Goal: Task Accomplishment & Management: Complete application form

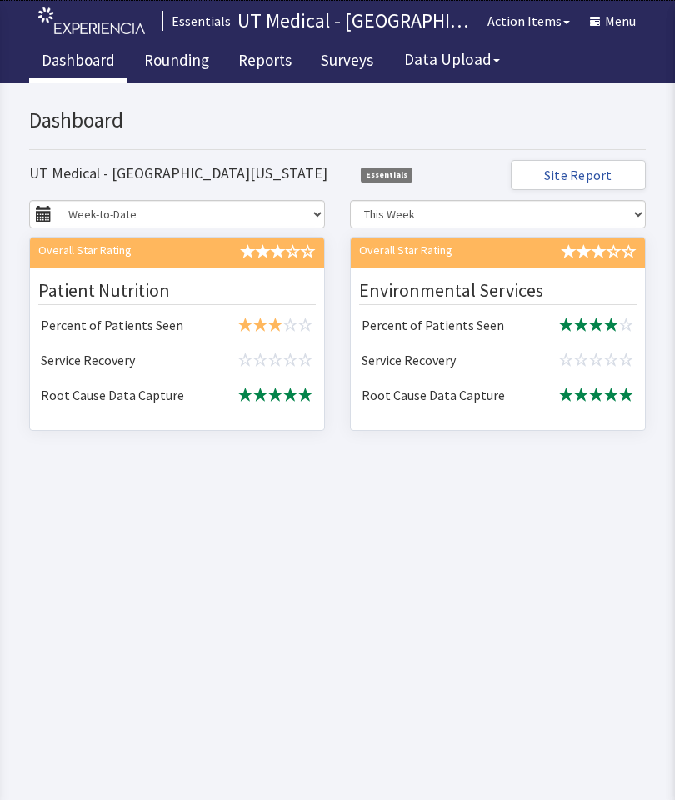
click at [157, 74] on link "Rounding" at bounding box center [177, 63] width 90 height 42
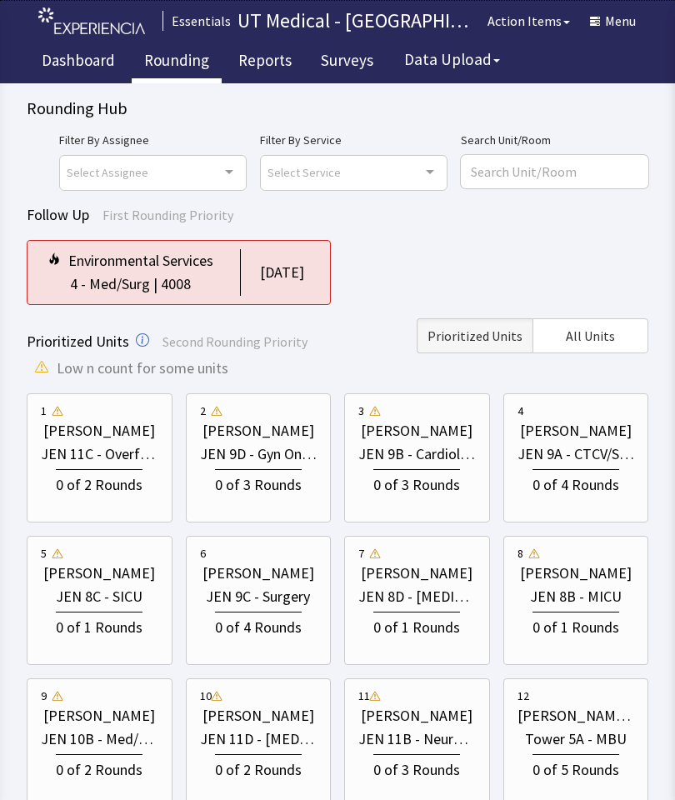
click at [619, 22] on button "Menu" at bounding box center [613, 20] width 66 height 33
click at [454, 221] on div "Follow Up First Rounding Priority" at bounding box center [338, 214] width 622 height 23
click at [598, 336] on span "All Units" at bounding box center [590, 336] width 49 height 20
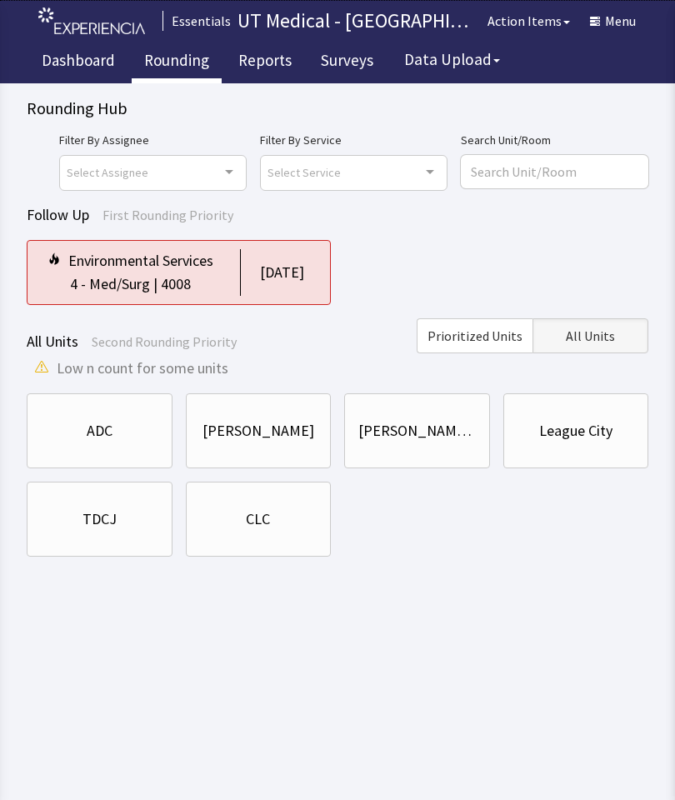
click at [268, 523] on div "CLC" at bounding box center [258, 519] width 24 height 23
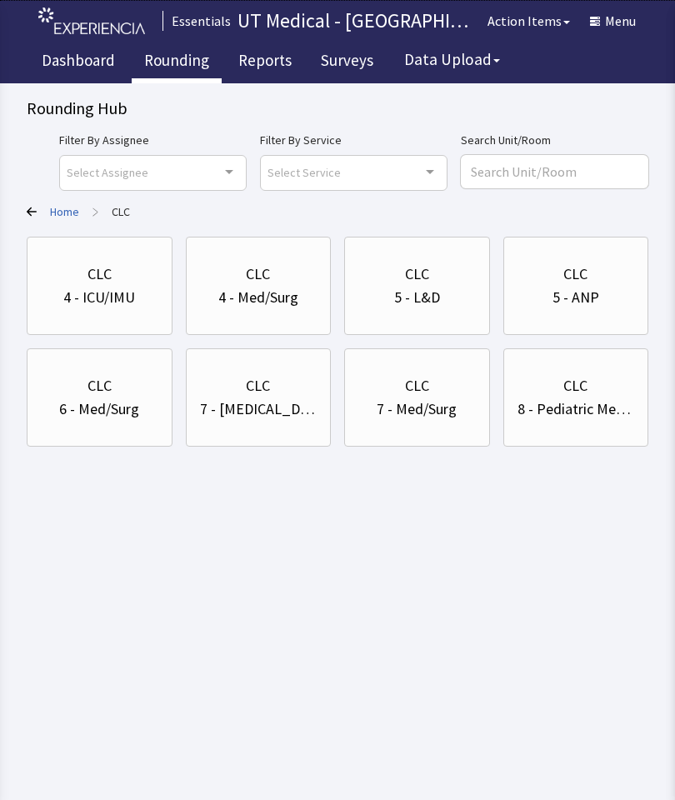
click at [591, 403] on div "8 - Pediatric Med/Surg" at bounding box center [577, 409] width 118 height 23
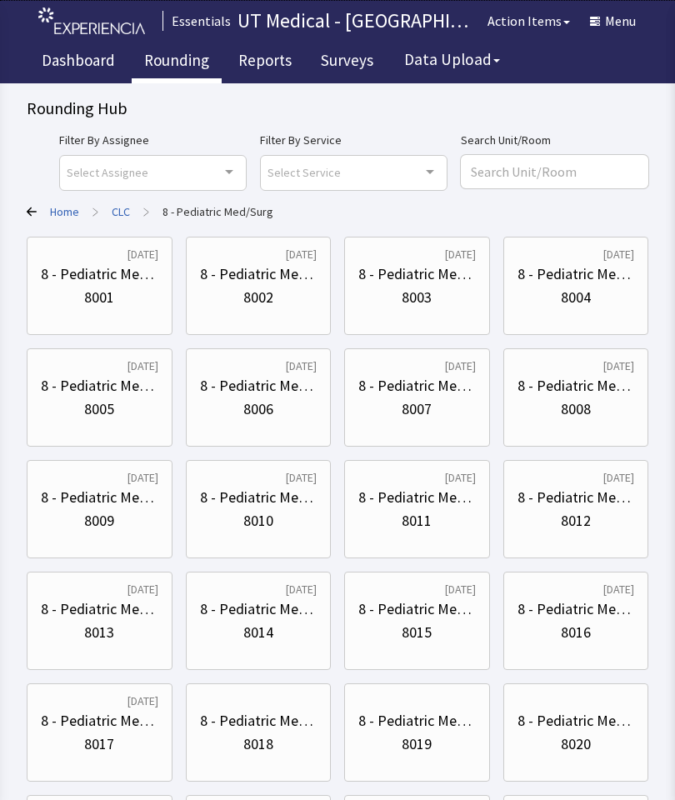
click at [427, 415] on div "8007" at bounding box center [417, 409] width 30 height 23
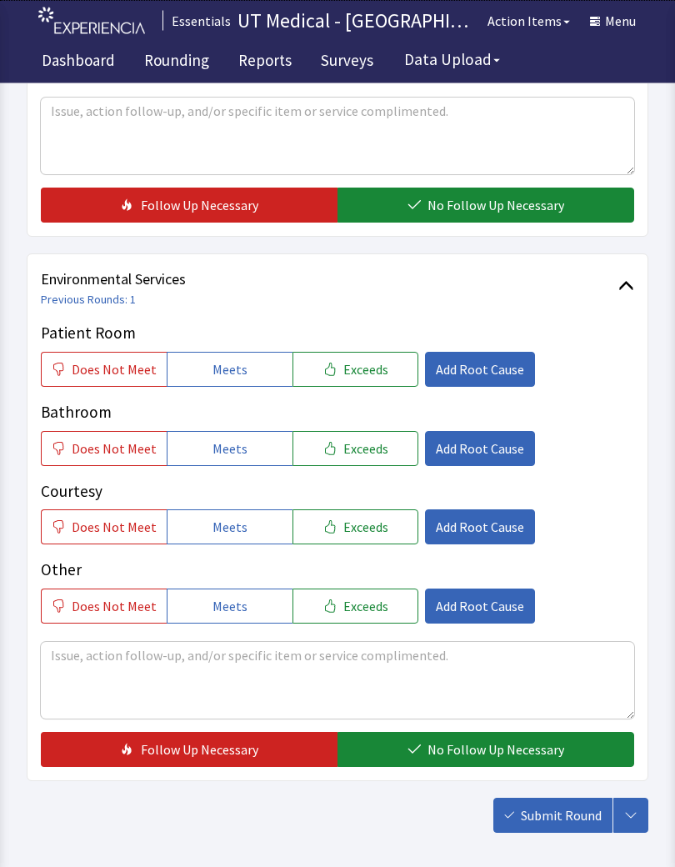
scroll to position [666, 0]
click at [252, 364] on button "Meets" at bounding box center [230, 369] width 126 height 35
click at [234, 448] on span "Meets" at bounding box center [230, 448] width 35 height 20
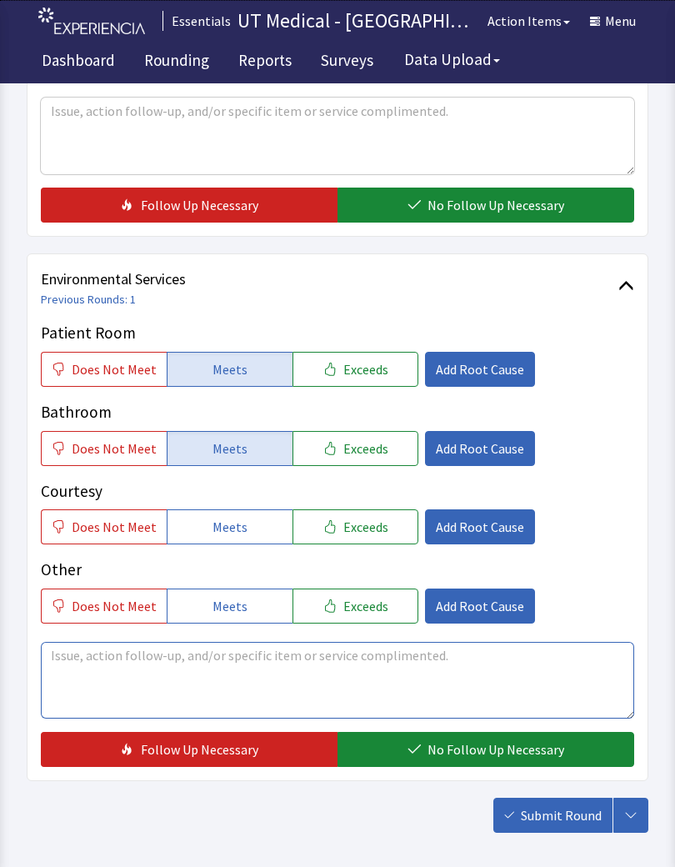
click at [244, 650] on textarea at bounding box center [337, 680] width 593 height 77
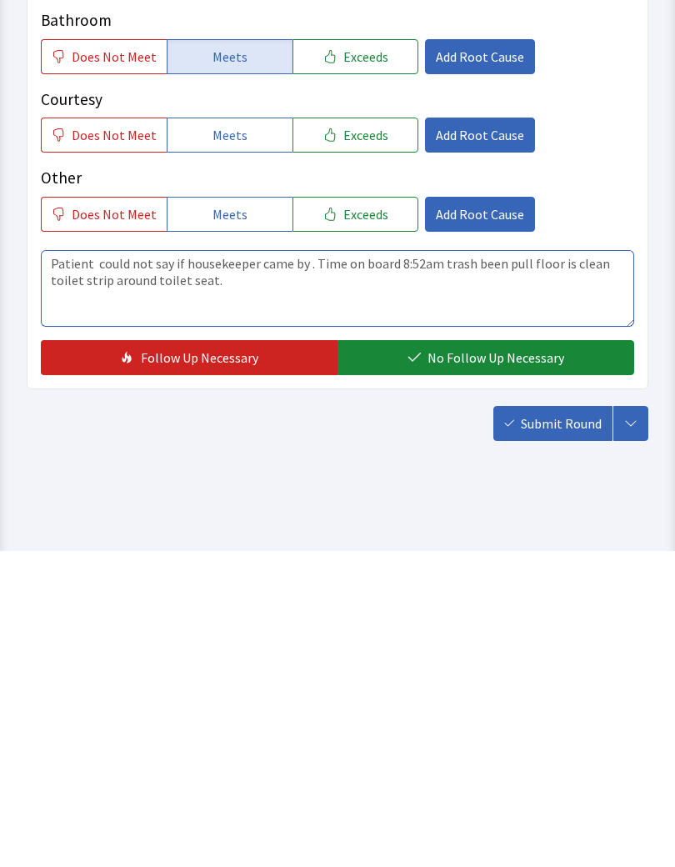
type textarea "Patient could not say if housekeeper came by . Time on board 8:52am trash been …"
click at [466, 663] on span "No Follow Up Necessary" at bounding box center [496, 673] width 137 height 20
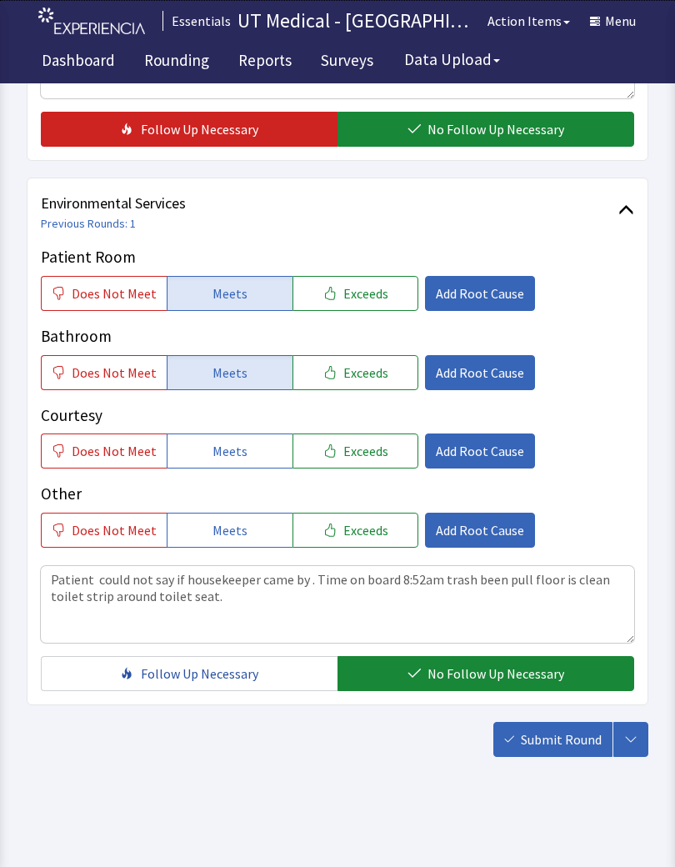
click at [554, 738] on span "Submit Round" at bounding box center [561, 739] width 81 height 20
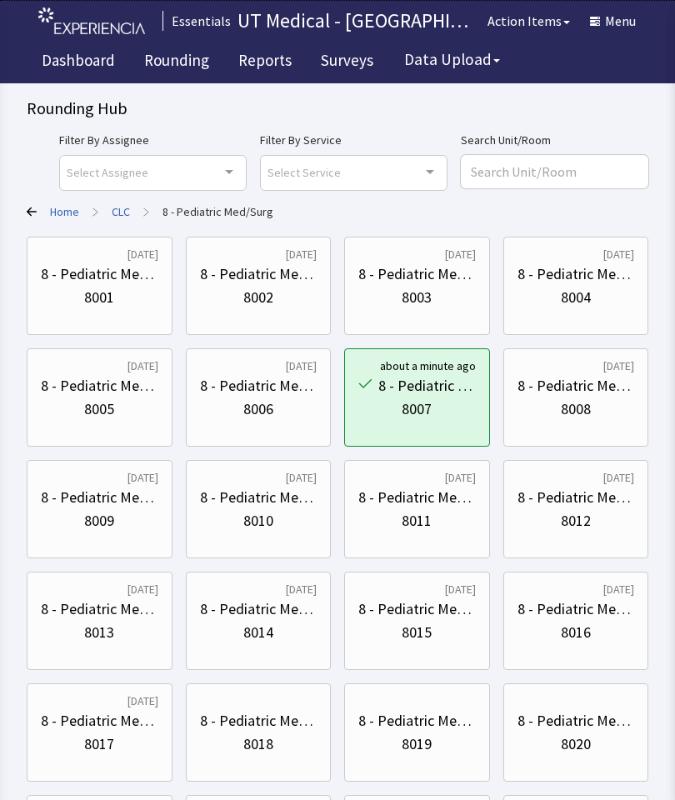
click at [267, 514] on div "8010" at bounding box center [258, 520] width 30 height 23
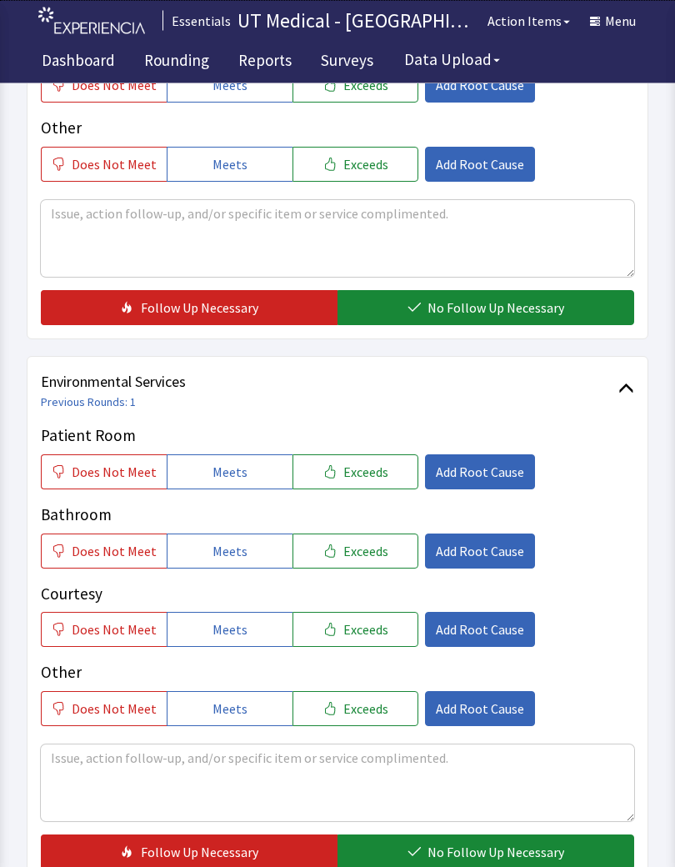
click at [236, 463] on span "Meets" at bounding box center [230, 473] width 35 height 20
click at [244, 537] on button "Meets" at bounding box center [230, 550] width 126 height 35
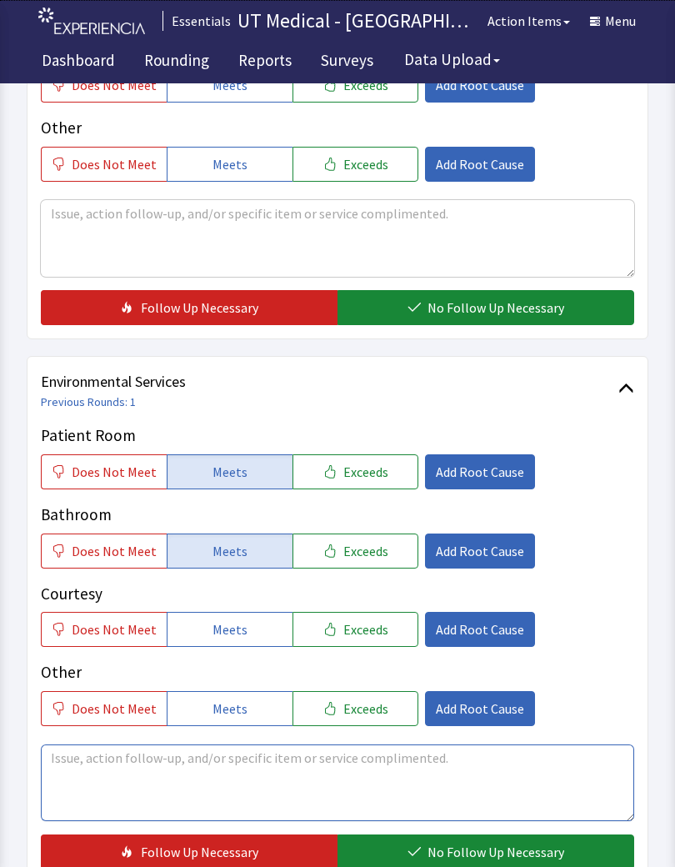
click at [356, 766] on textarea at bounding box center [337, 782] width 593 height 77
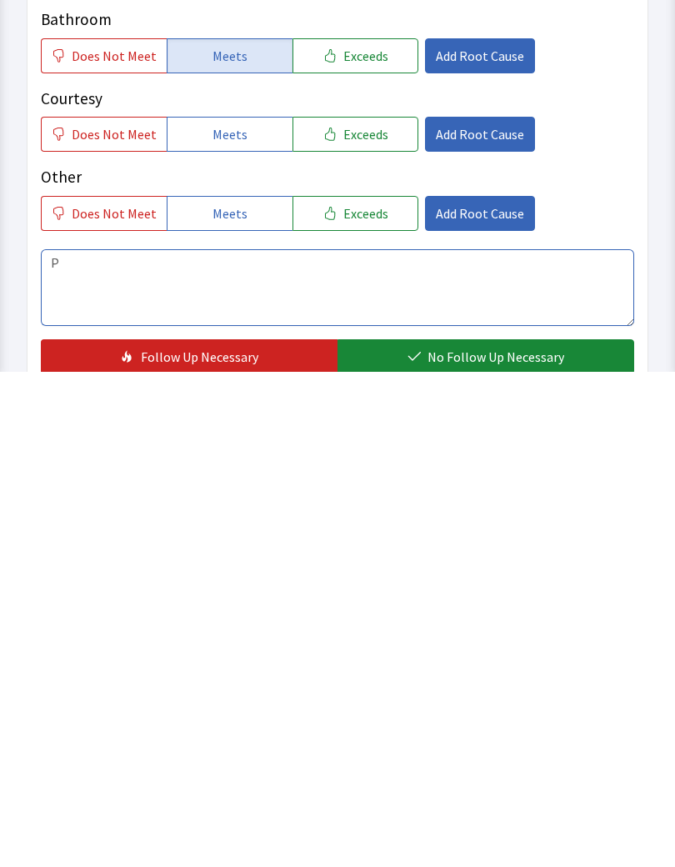
scroll to position [743, 0]
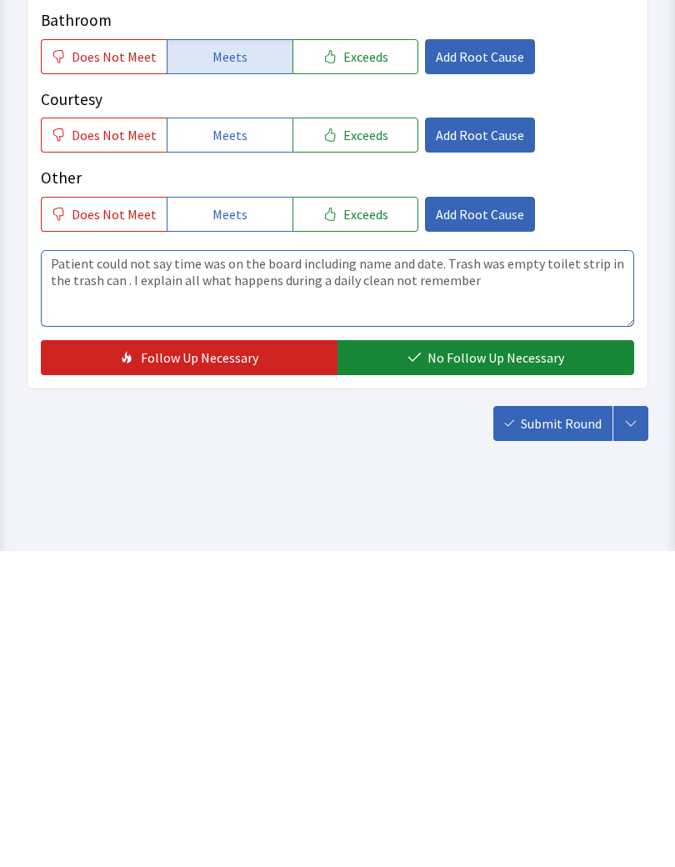
type textarea "Patient could not say time was on the board including name and date. Trash was …"
click at [578, 656] on button "No Follow Up Necessary" at bounding box center [486, 673] width 297 height 35
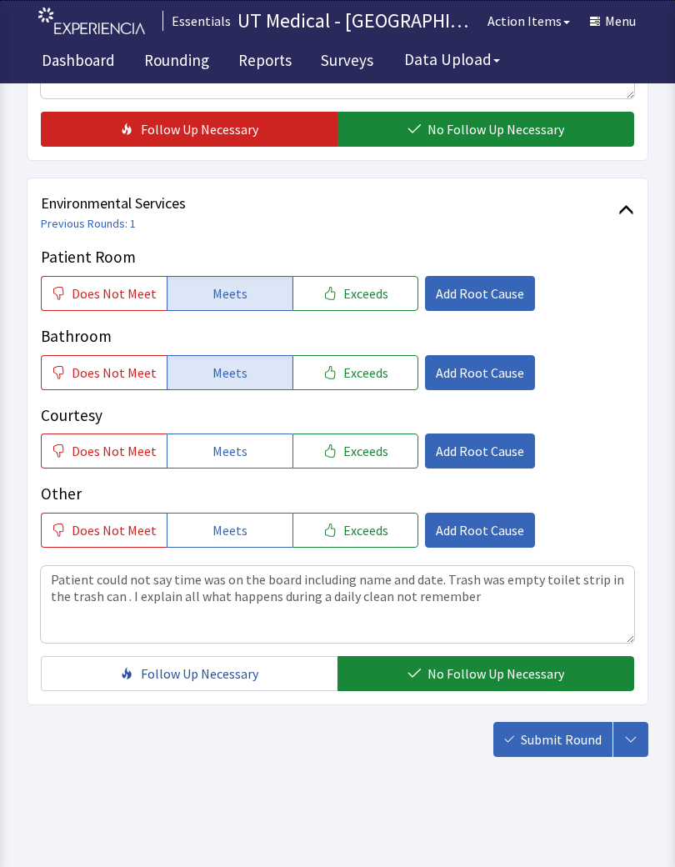
click at [559, 746] on span "Submit Round" at bounding box center [561, 739] width 81 height 20
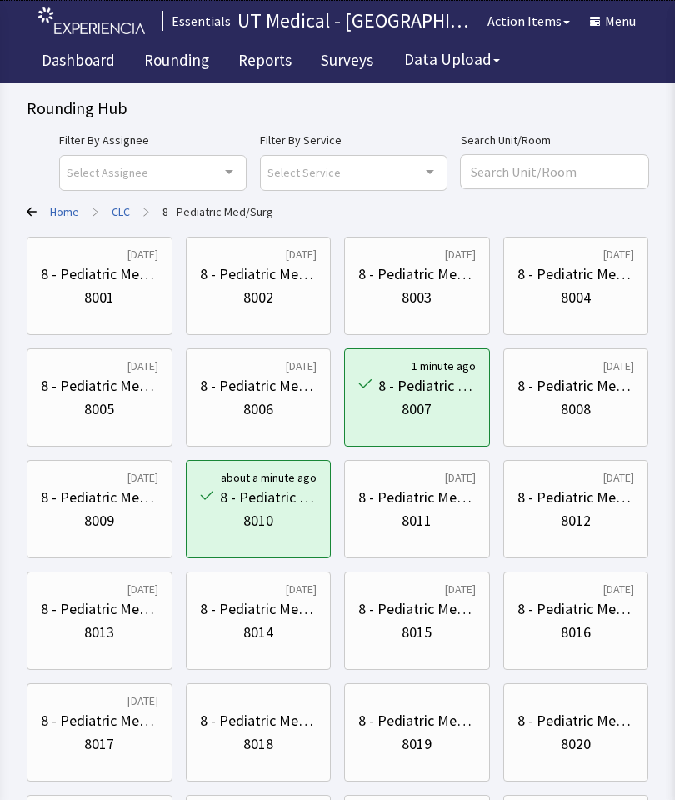
click at [103, 507] on div "8 - Pediatric Med/Surg" at bounding box center [100, 497] width 118 height 23
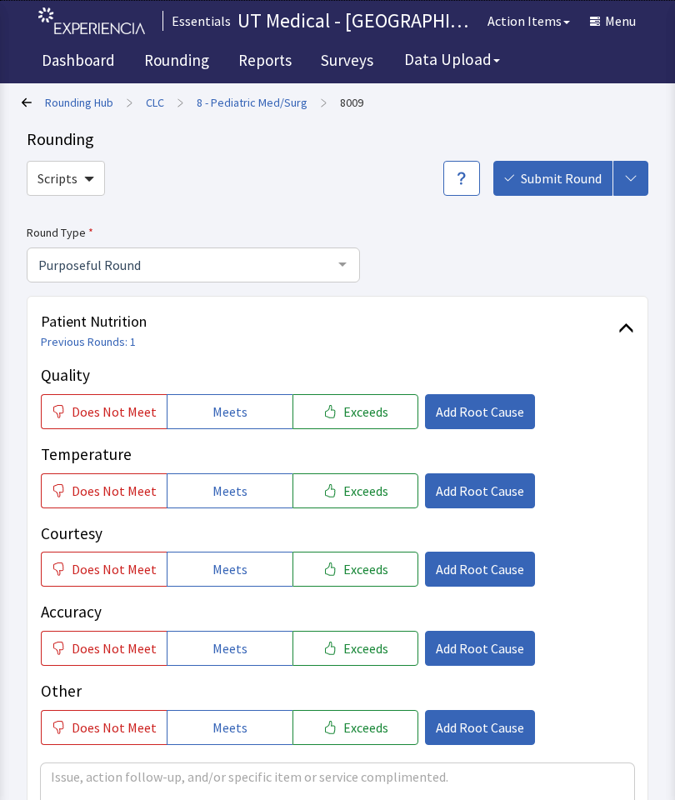
click at [240, 402] on button "Meets" at bounding box center [230, 411] width 126 height 35
click at [230, 482] on span "Meets" at bounding box center [230, 491] width 35 height 20
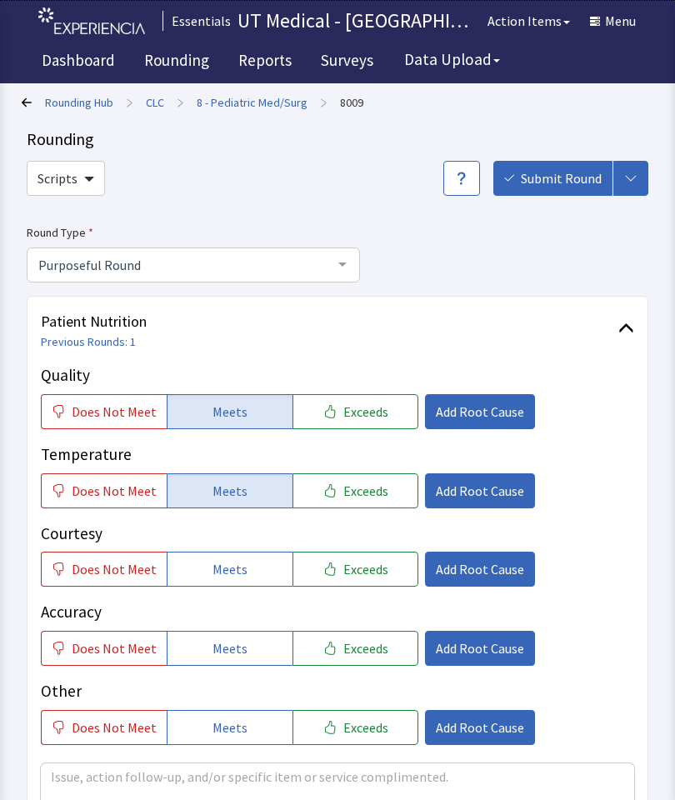
click at [250, 410] on button "Meets" at bounding box center [230, 411] width 126 height 35
click at [245, 500] on button "Meets" at bounding box center [230, 490] width 126 height 35
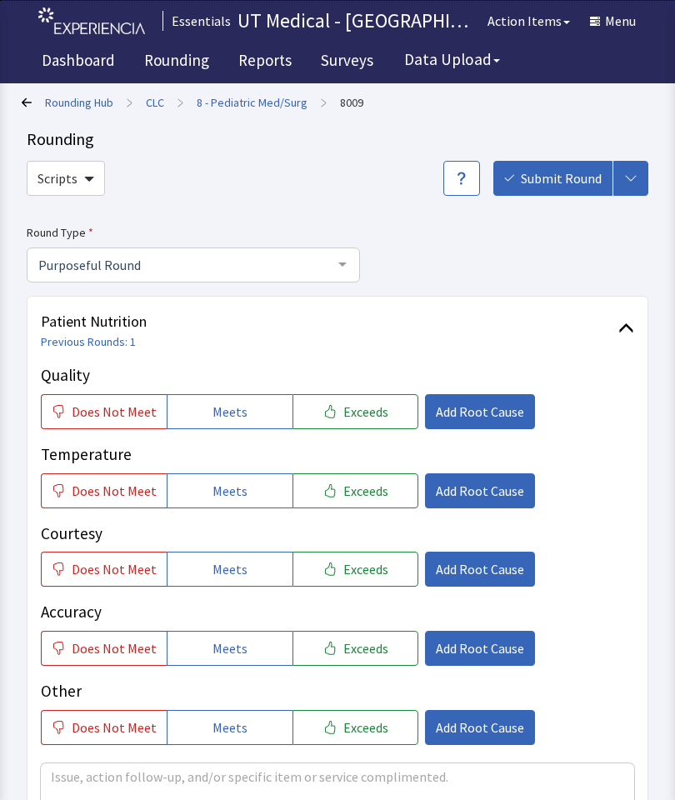
click at [256, 503] on button "Meets" at bounding box center [230, 490] width 126 height 35
click at [607, 428] on div "Does Not Meet Meets Exceeds Add Root Cause" at bounding box center [337, 411] width 593 height 35
click at [228, 489] on span "Meets" at bounding box center [230, 491] width 35 height 20
click at [248, 483] on button "Meets" at bounding box center [230, 490] width 126 height 35
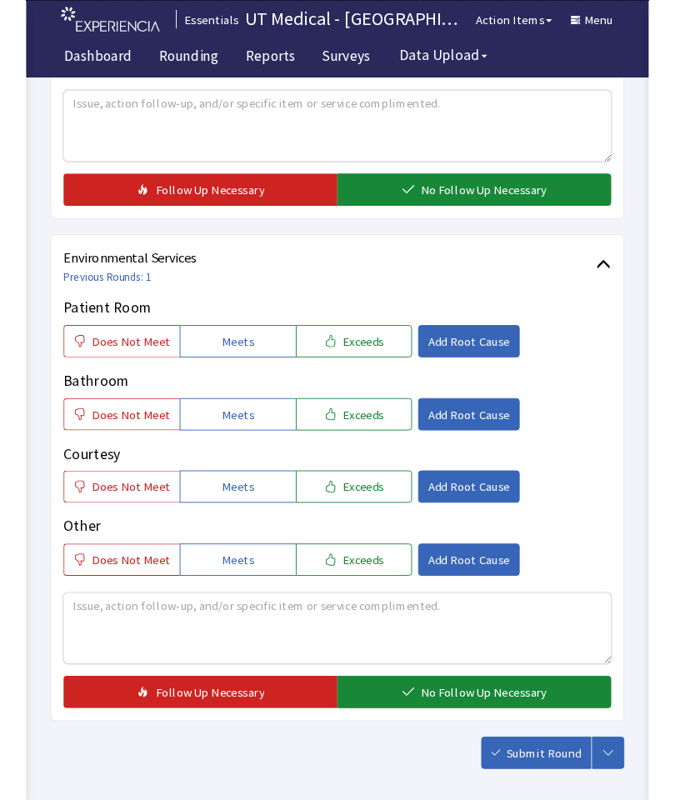
scroll to position [732, 0]
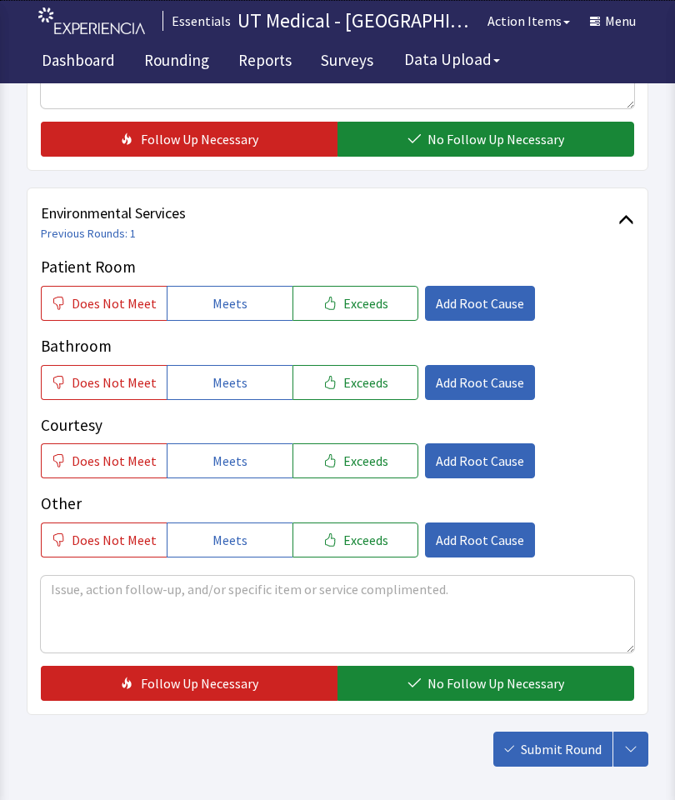
click at [225, 295] on span "Meets" at bounding box center [230, 303] width 35 height 20
click at [231, 381] on span "Meets" at bounding box center [230, 383] width 35 height 20
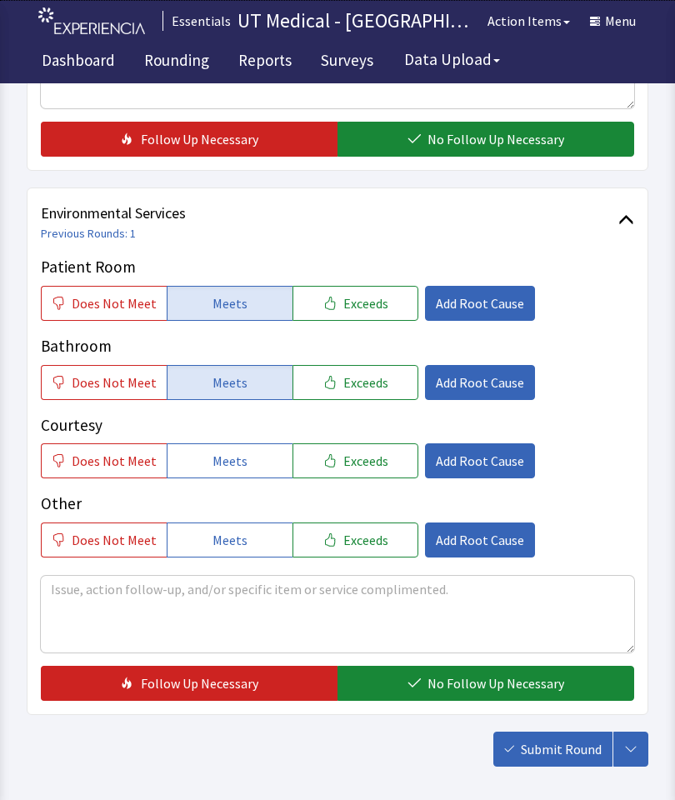
click at [245, 460] on button "Meets" at bounding box center [230, 460] width 126 height 35
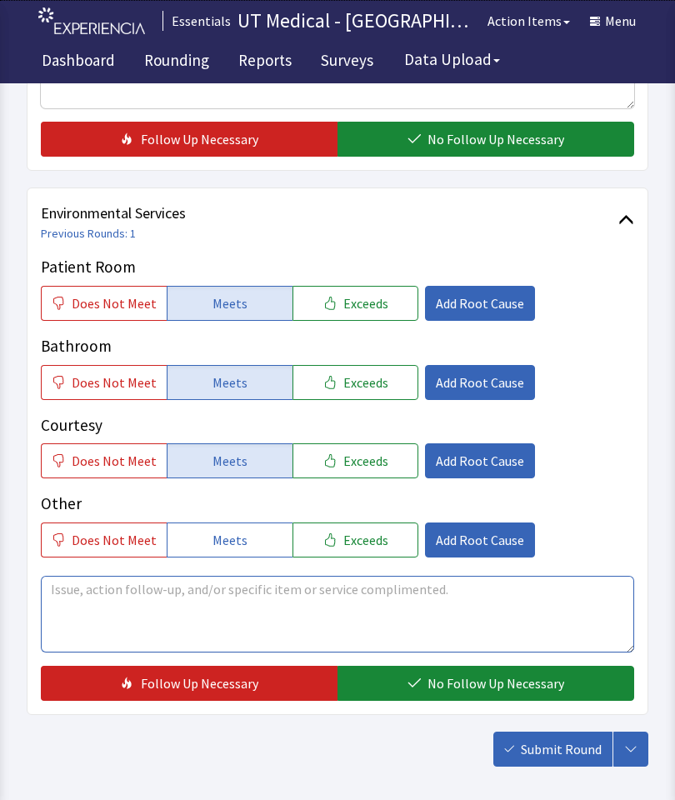
click at [248, 609] on textarea at bounding box center [337, 614] width 593 height 77
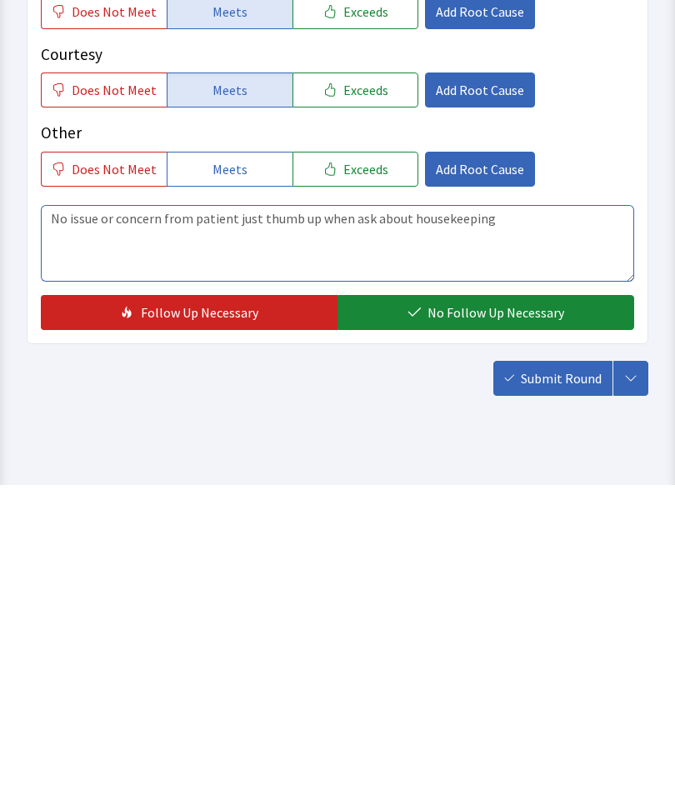
type textarea "No issue or concern from patient just thumb up when ask about housekeeping"
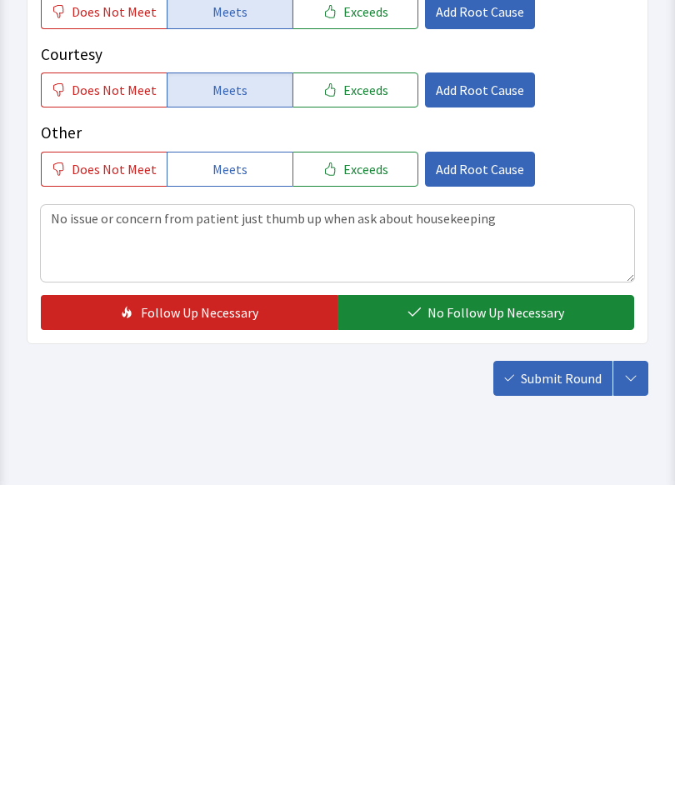
click at [535, 618] on span "No Follow Up Necessary" at bounding box center [496, 628] width 137 height 20
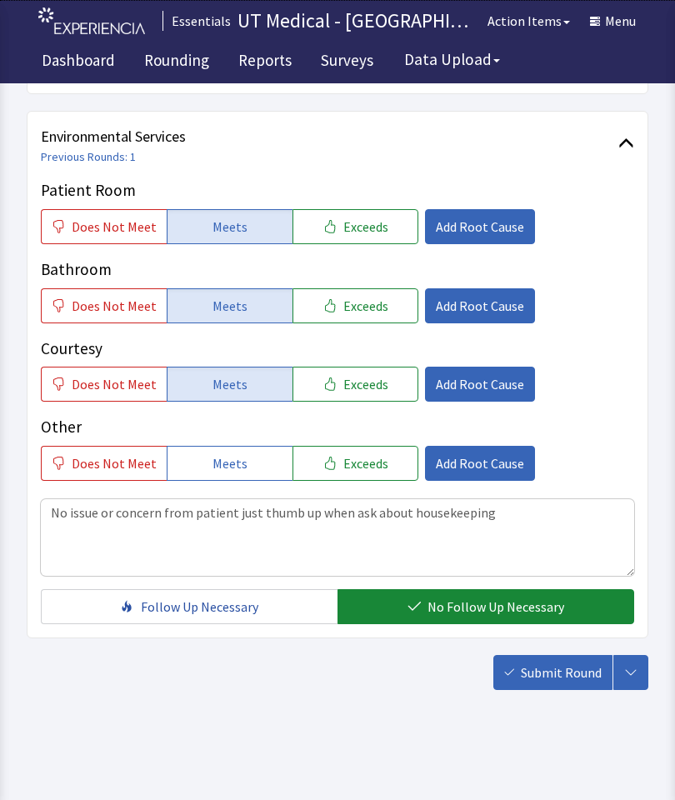
click at [541, 678] on span "Submit Round" at bounding box center [561, 673] width 81 height 20
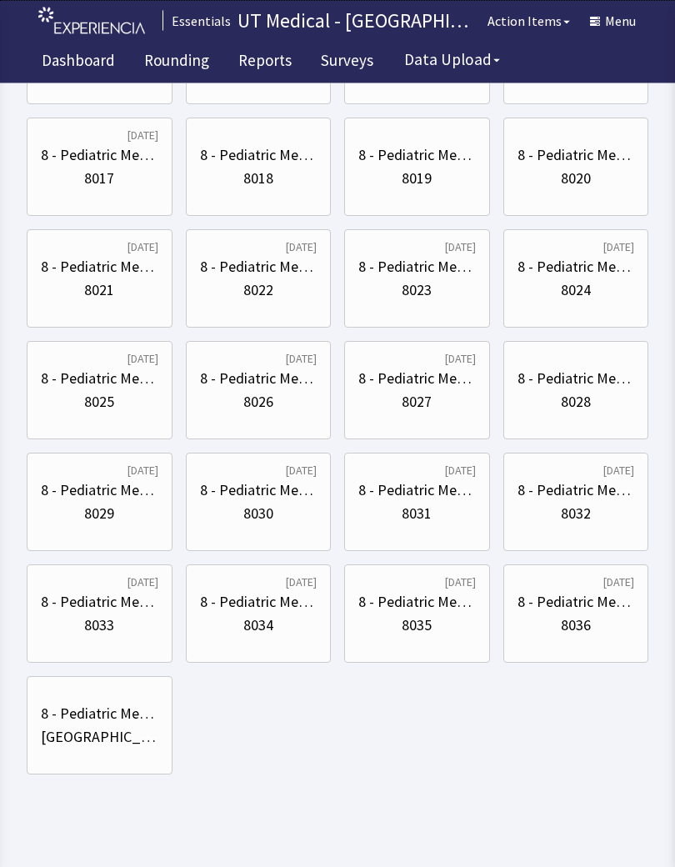
scroll to position [583, 0]
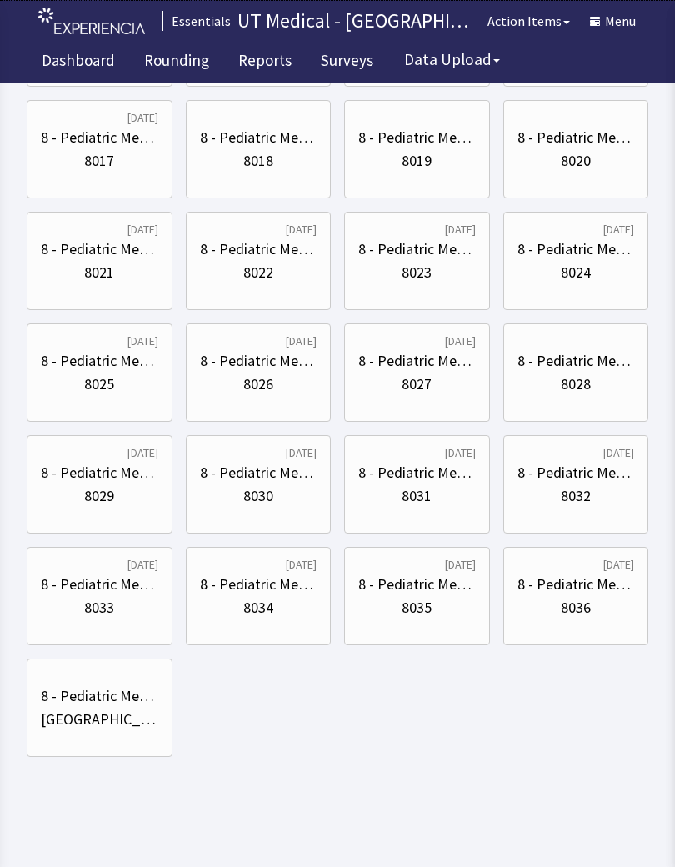
click at [442, 493] on div "8031" at bounding box center [417, 495] width 118 height 23
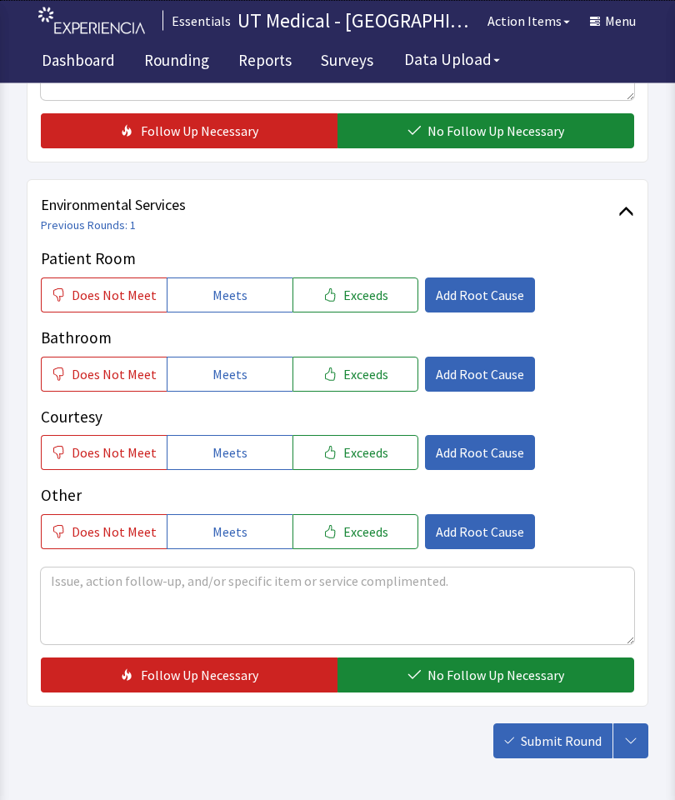
click at [246, 288] on button "Meets" at bounding box center [230, 295] width 126 height 35
click at [242, 370] on button "Meets" at bounding box center [230, 374] width 126 height 35
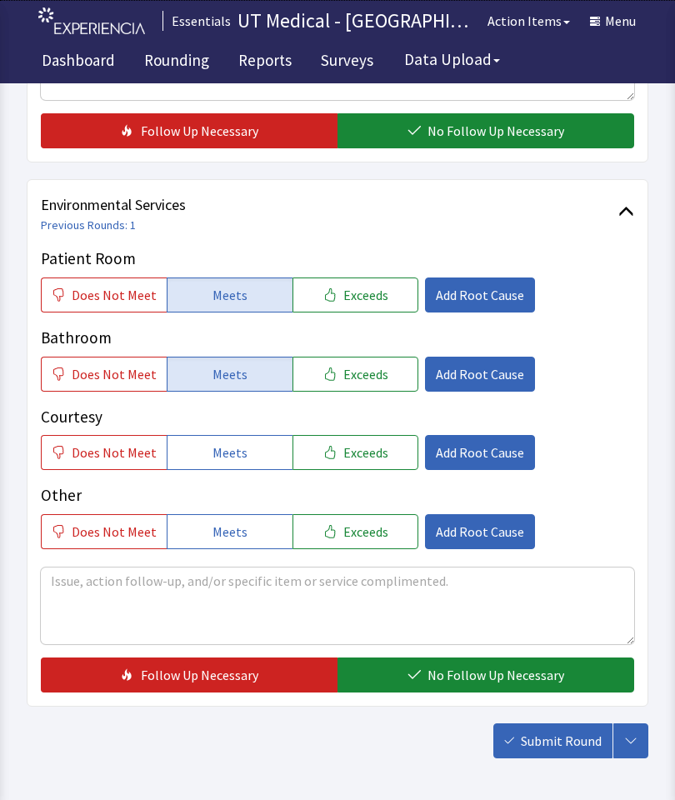
click at [254, 465] on button "Meets" at bounding box center [230, 452] width 126 height 35
click at [461, 466] on button "Add Root Cause" at bounding box center [480, 452] width 110 height 35
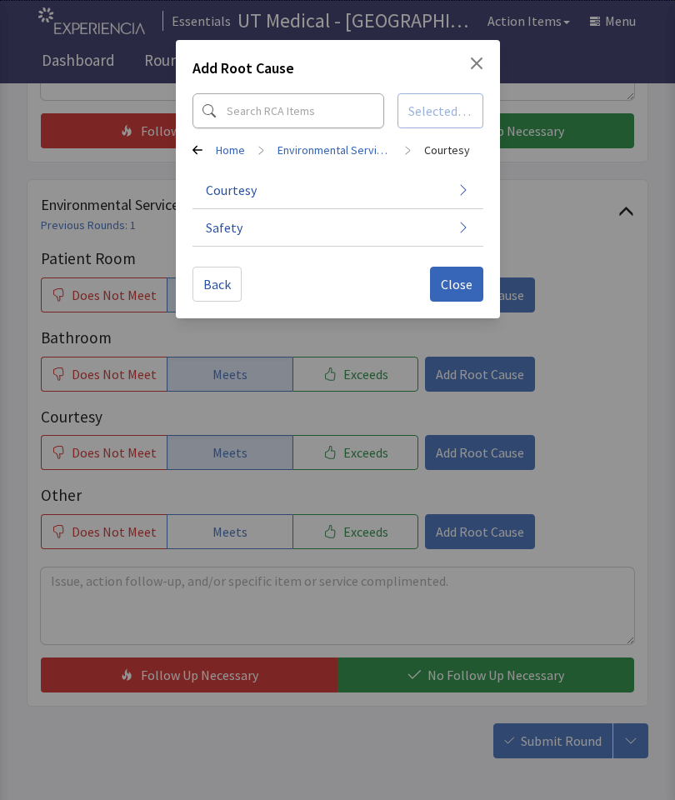
click at [441, 188] on button "Courtesy" at bounding box center [338, 191] width 291 height 38
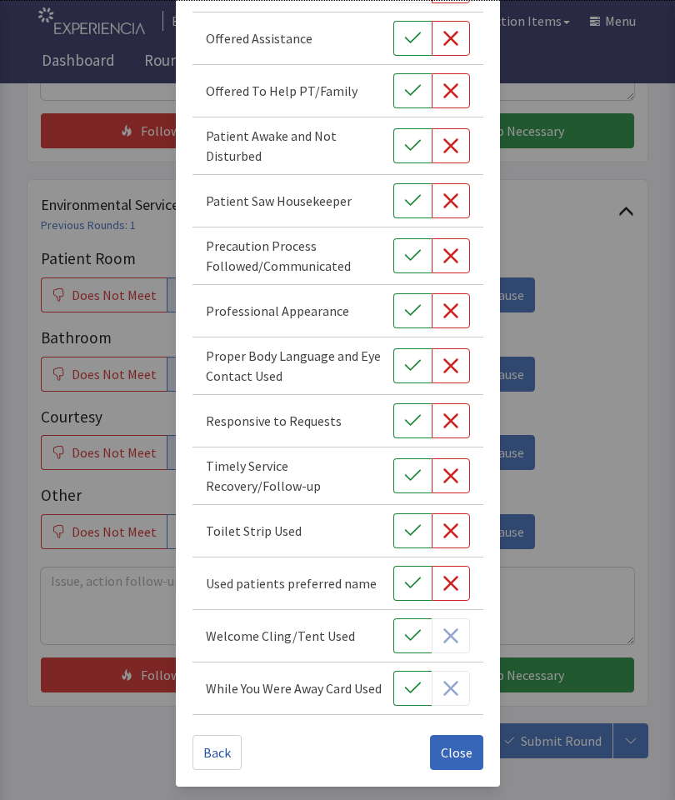
scroll to position [667, 0]
click at [415, 694] on icon "button" at bounding box center [412, 688] width 17 height 17
click at [406, 531] on icon "button" at bounding box center [413, 530] width 16 height 11
click at [588, 479] on div "Add Root Cause Selected - 2 Home > Environmental Services > Courtesy > Courtesy…" at bounding box center [337, 66] width 675 height 1467
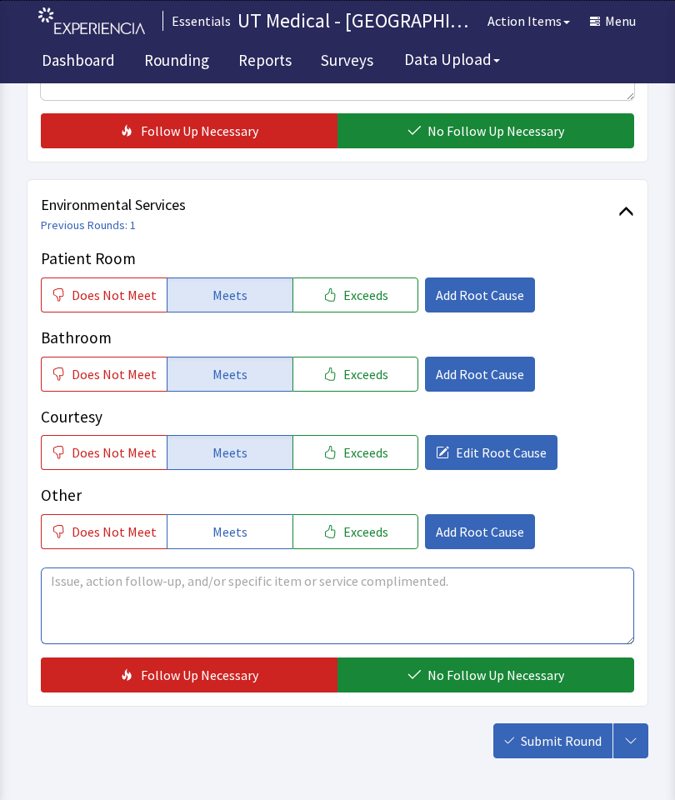
click at [288, 604] on textarea at bounding box center [337, 606] width 593 height 77
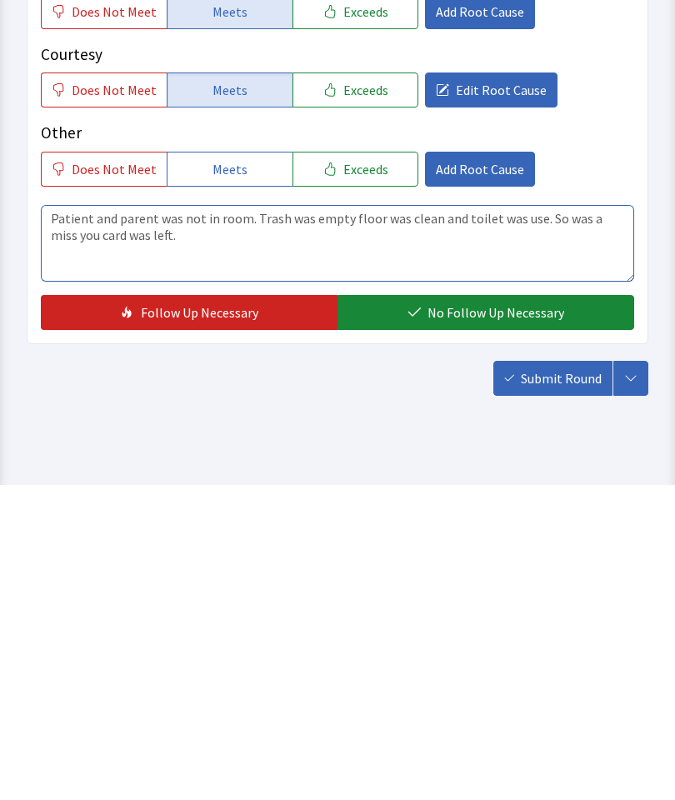
type textarea "Patient and parent was not in room. Trash was empty floor was clean and toilet …"
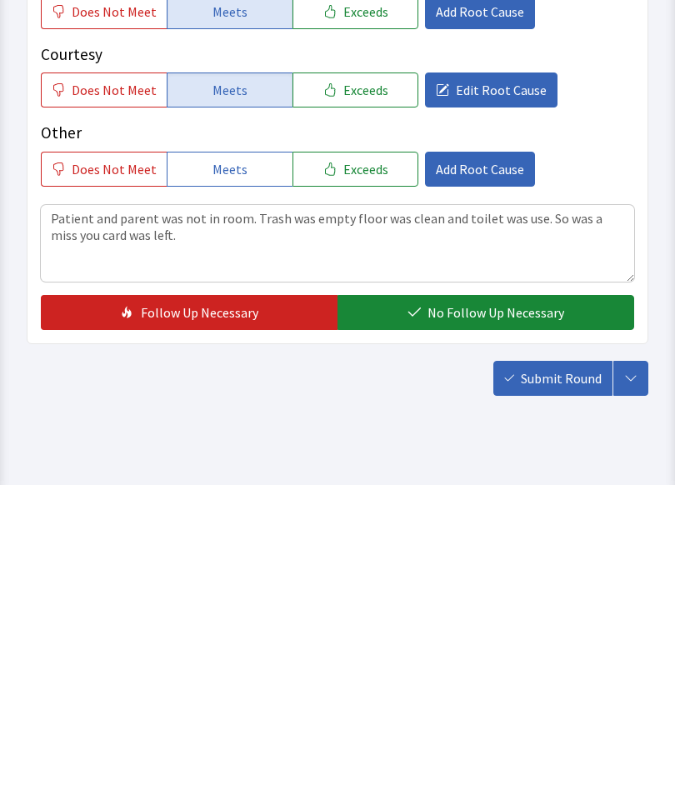
click at [500, 611] on button "No Follow Up Necessary" at bounding box center [486, 628] width 297 height 35
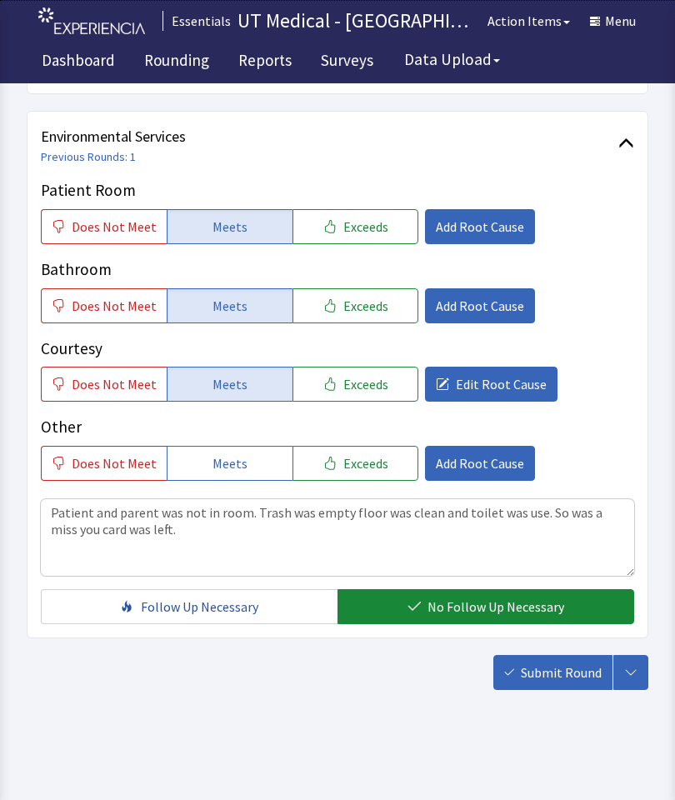
click at [563, 672] on span "Submit Round" at bounding box center [561, 673] width 81 height 20
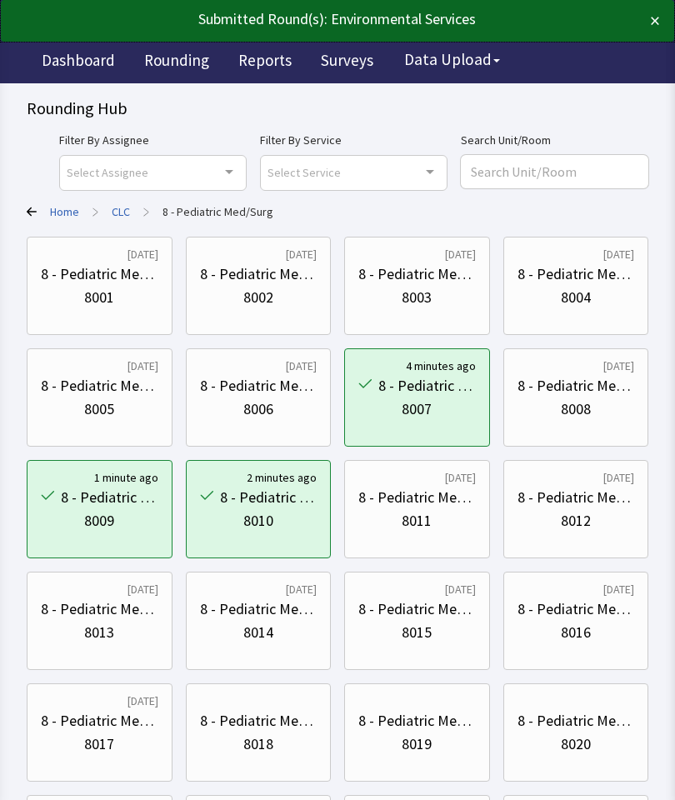
click at [642, 15] on div "×" at bounding box center [628, 21] width 64 height 27
click at [643, 15] on button "Menu" at bounding box center [613, 20] width 66 height 33
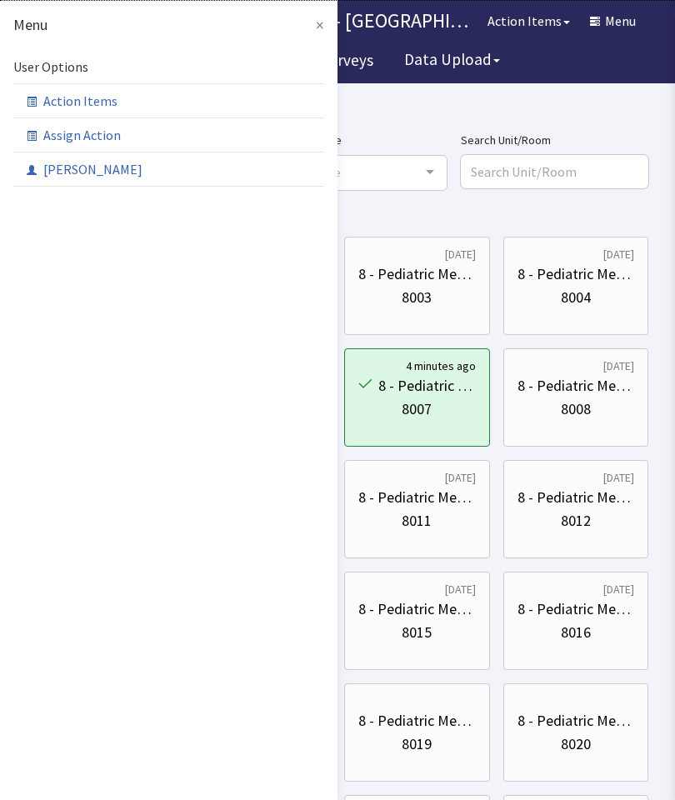
click at [614, 23] on button "Menu" at bounding box center [613, 20] width 66 height 33
click at [40, 164] on span at bounding box center [35, 169] width 17 height 13
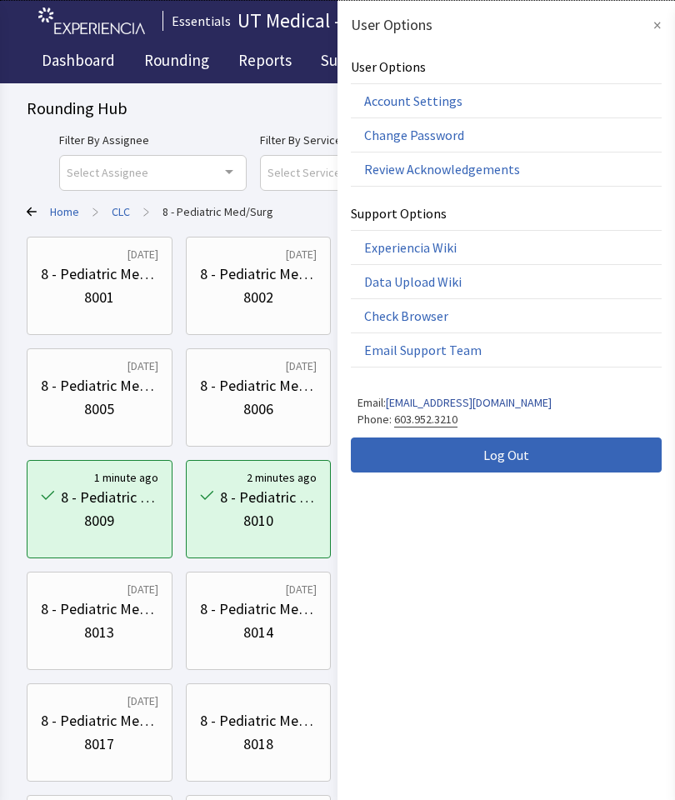
click at [453, 455] on button "Log Out" at bounding box center [506, 455] width 311 height 35
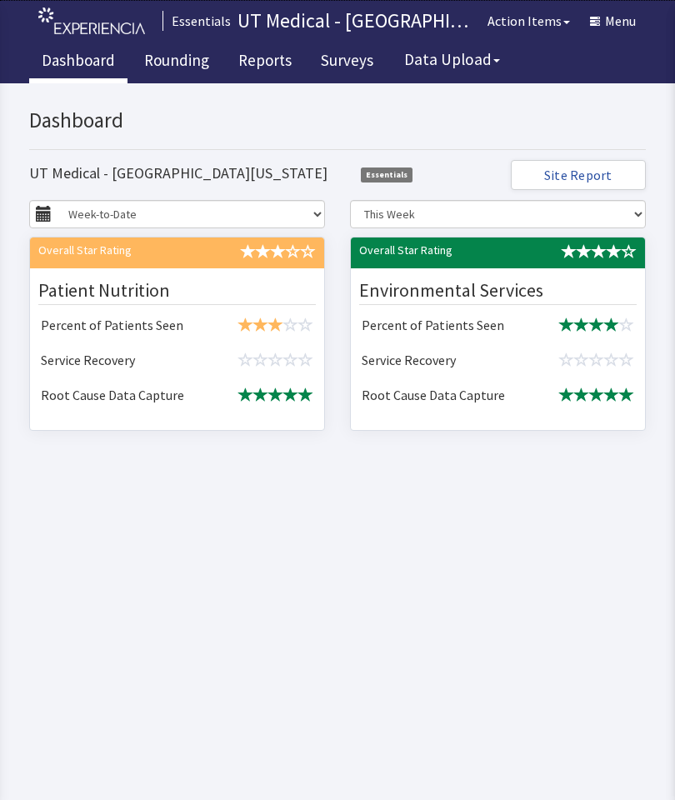
click at [184, 73] on link "Rounding" at bounding box center [177, 63] width 90 height 42
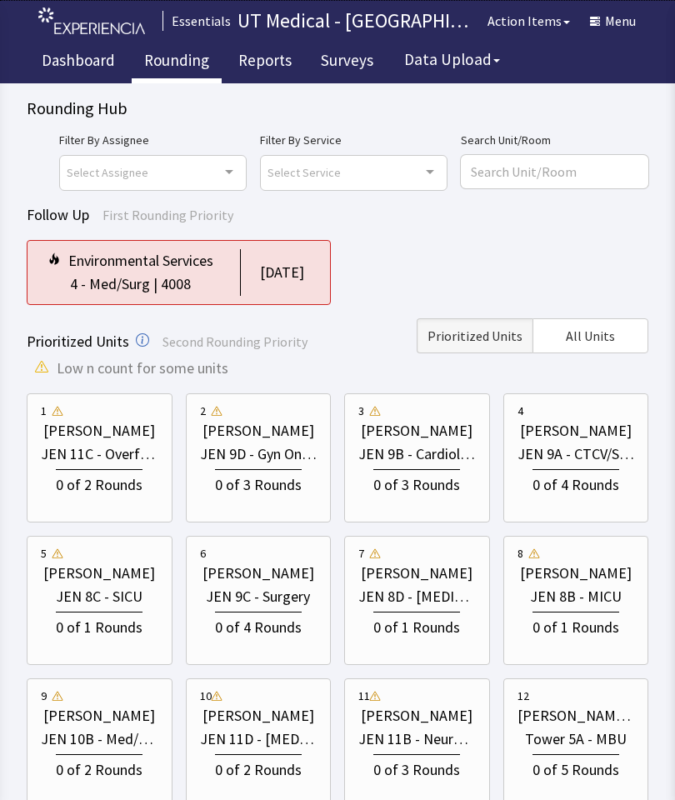
click at [598, 334] on span "All Units" at bounding box center [590, 336] width 49 height 20
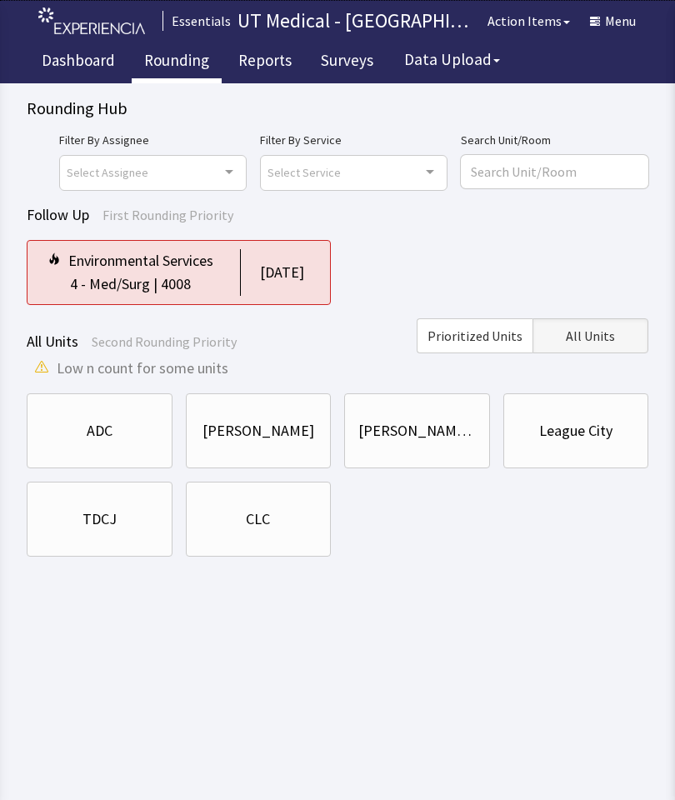
click at [279, 529] on div "CLC" at bounding box center [259, 519] width 118 height 23
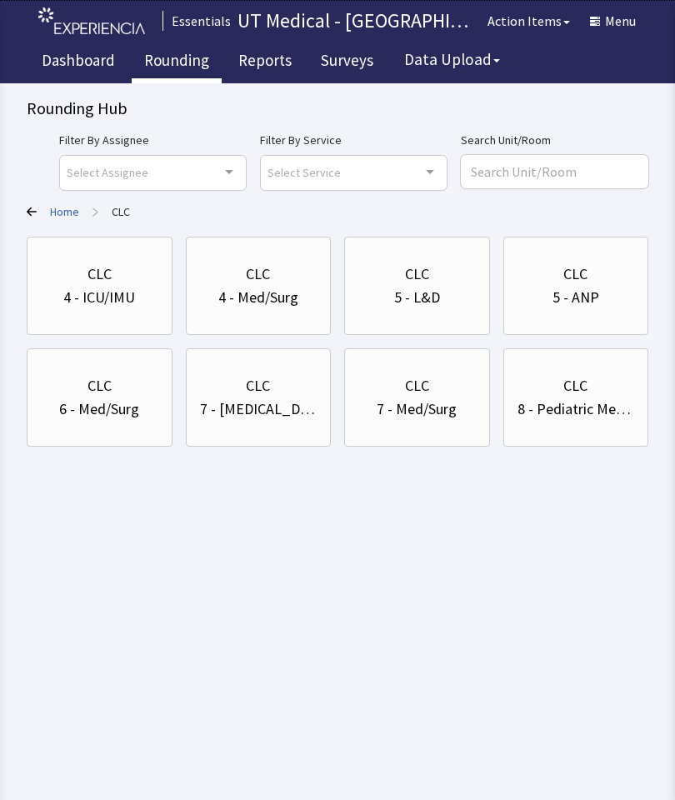
click at [585, 409] on div "8 - Pediatric Med/Surg" at bounding box center [577, 409] width 118 height 23
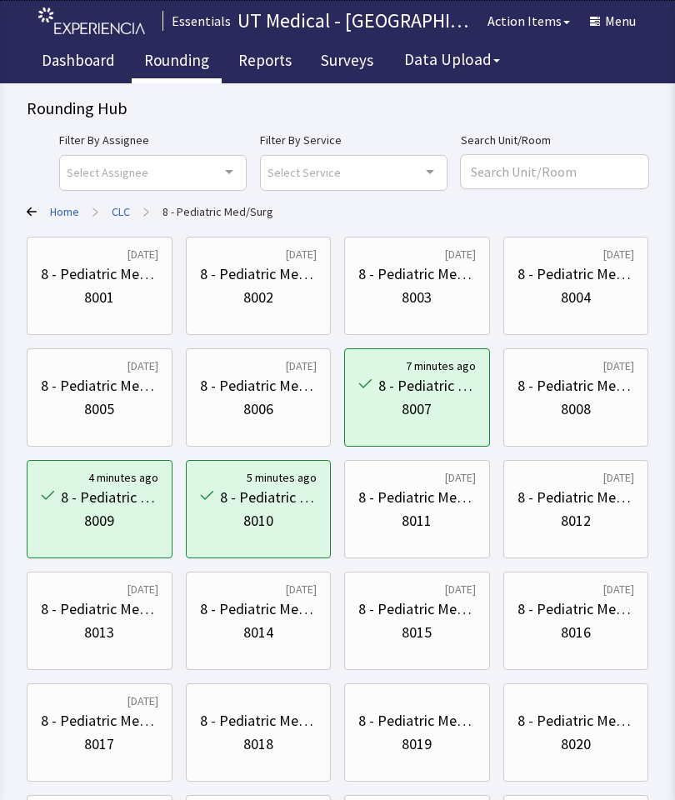
click at [103, 399] on div "8005" at bounding box center [99, 409] width 30 height 23
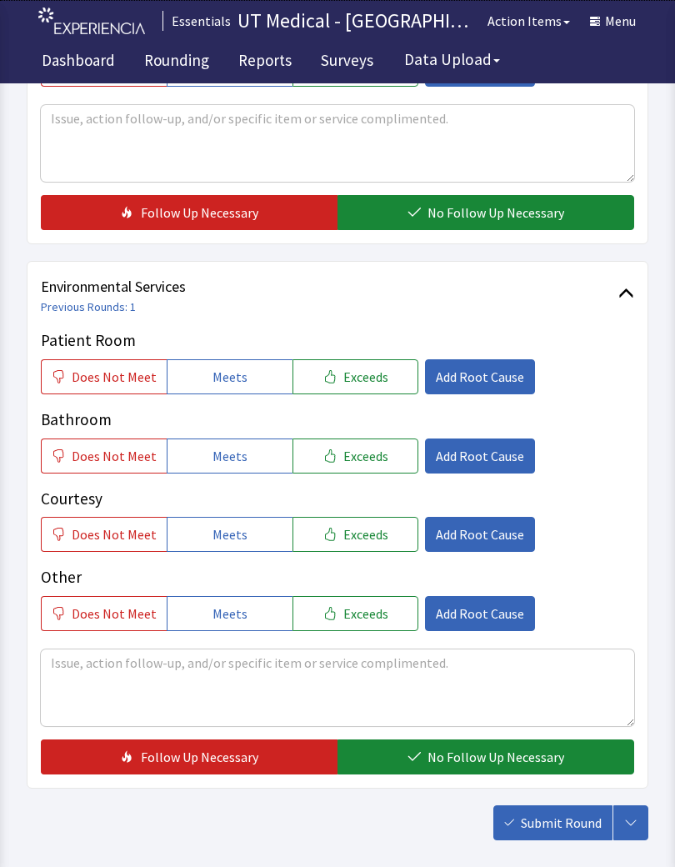
scroll to position [743, 0]
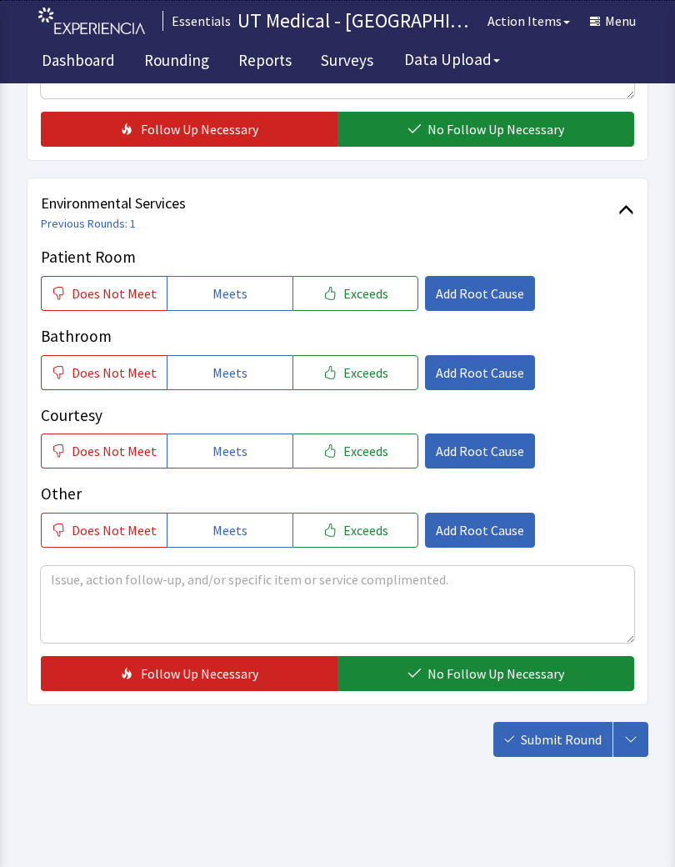
click at [243, 292] on button "Meets" at bounding box center [230, 293] width 126 height 35
click at [233, 355] on button "Meets" at bounding box center [230, 372] width 126 height 35
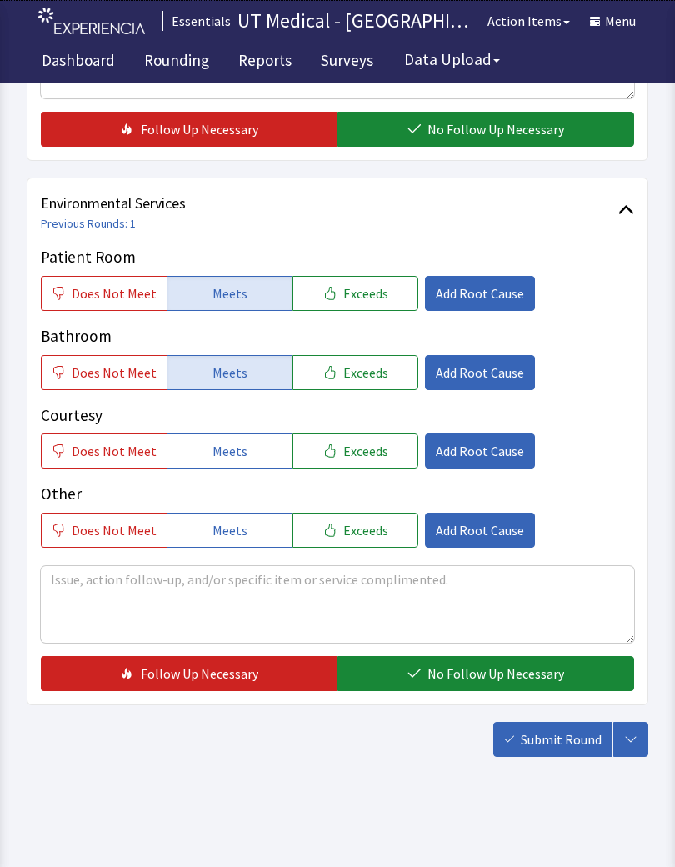
click at [226, 434] on button "Meets" at bounding box center [230, 450] width 126 height 35
click at [464, 441] on span "Add Root Cause" at bounding box center [480, 451] width 88 height 20
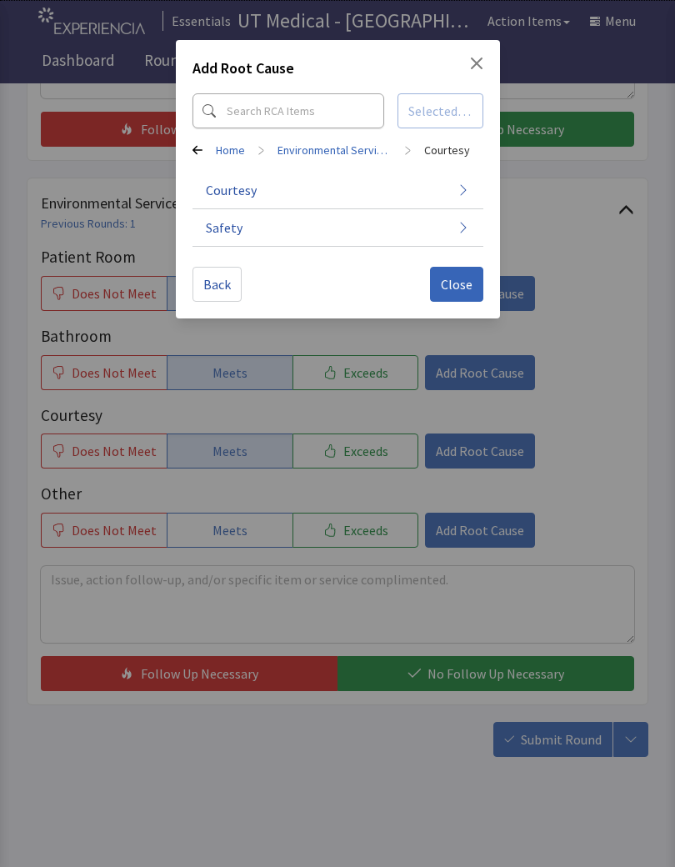
click at [458, 188] on icon "button" at bounding box center [463, 189] width 13 height 13
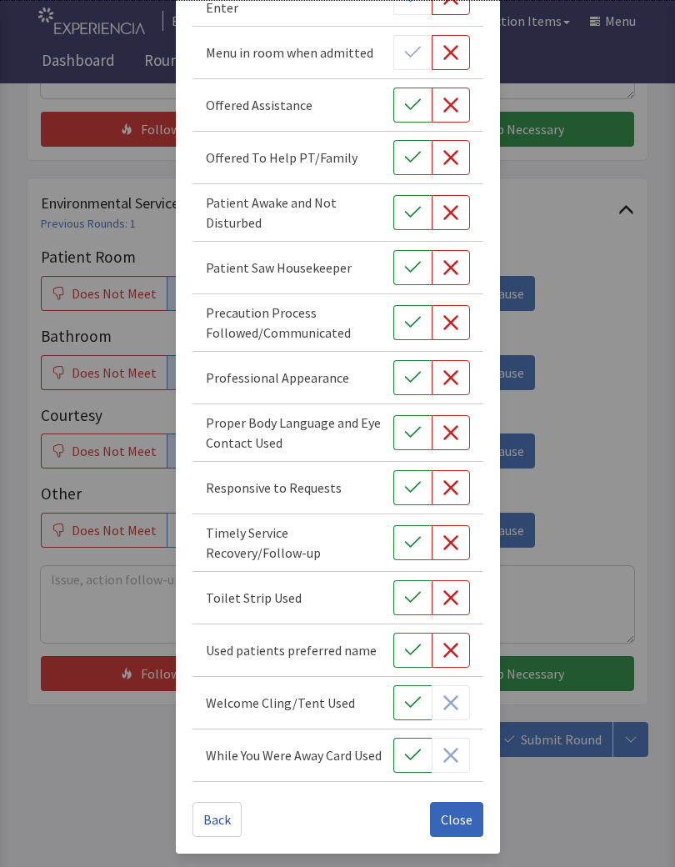
scroll to position [600, 0]
click at [397, 759] on button "button" at bounding box center [412, 755] width 38 height 35
click at [403, 598] on button "button" at bounding box center [412, 597] width 38 height 35
click at [457, 799] on span "Close" at bounding box center [457, 819] width 32 height 20
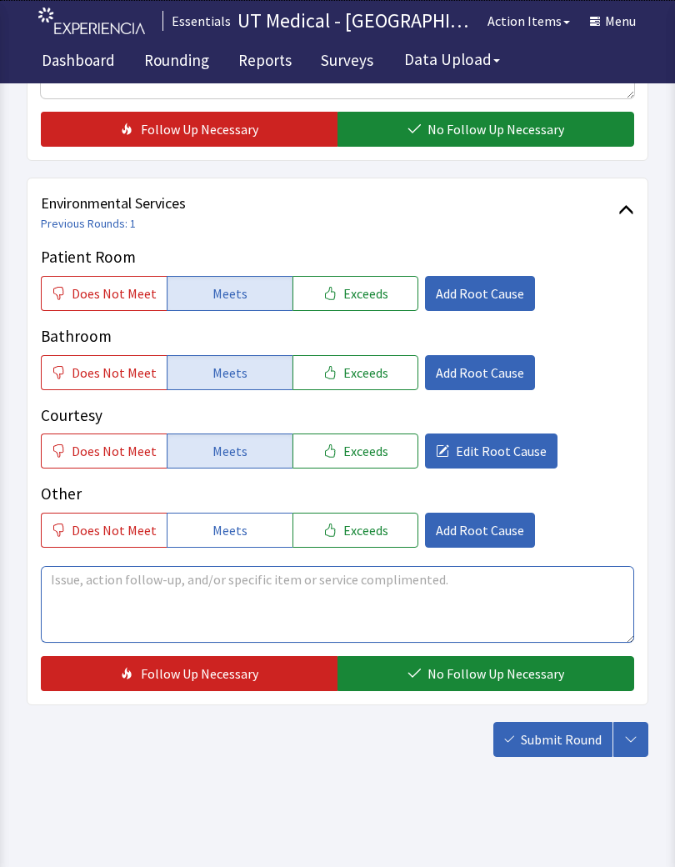
click at [352, 595] on textarea at bounding box center [337, 604] width 593 height 77
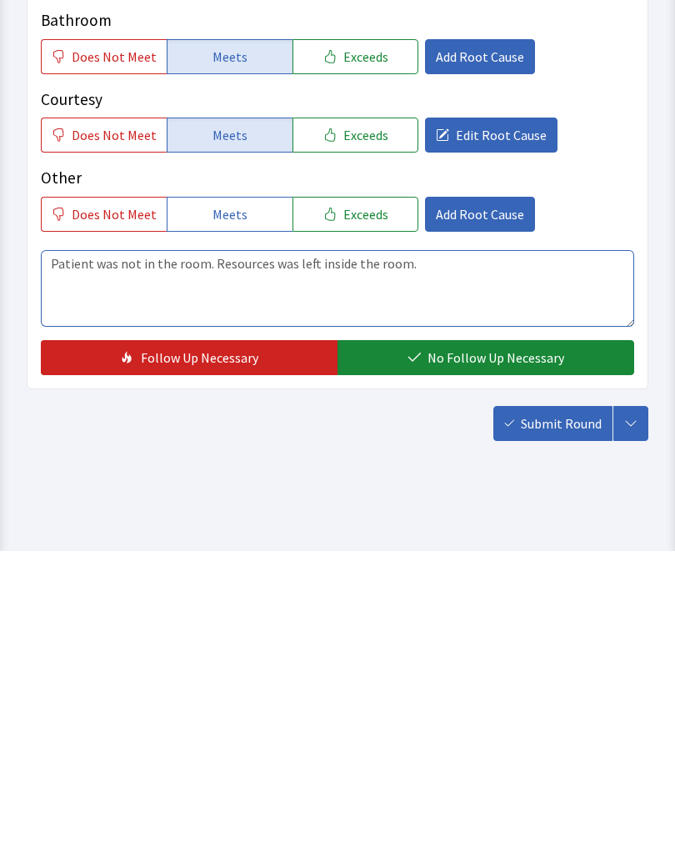
type textarea "Patient was not in the room. Resources was left inside the room."
click at [518, 656] on button "No Follow Up Necessary" at bounding box center [486, 673] width 297 height 35
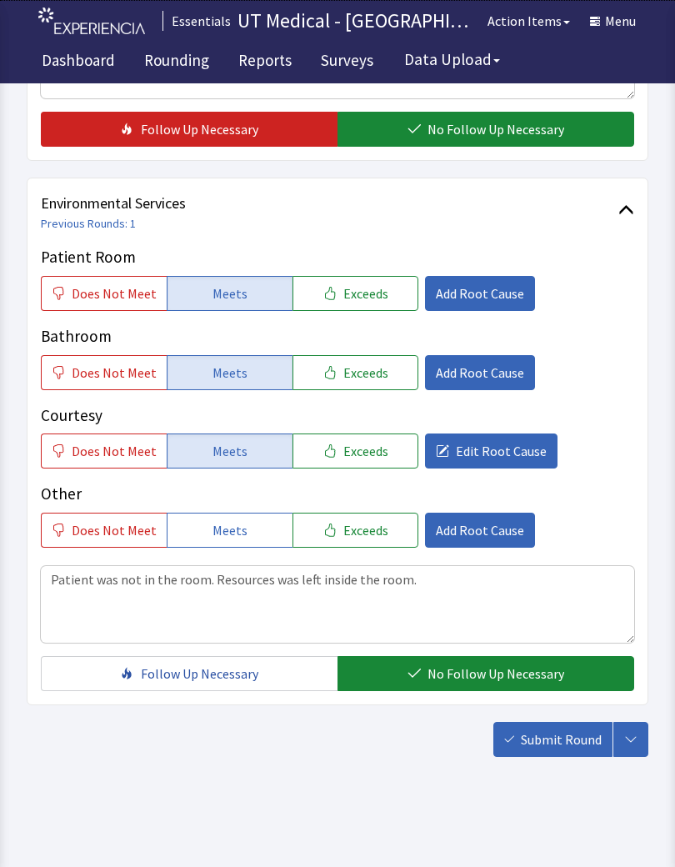
click at [549, 735] on span "Submit Round" at bounding box center [561, 739] width 81 height 20
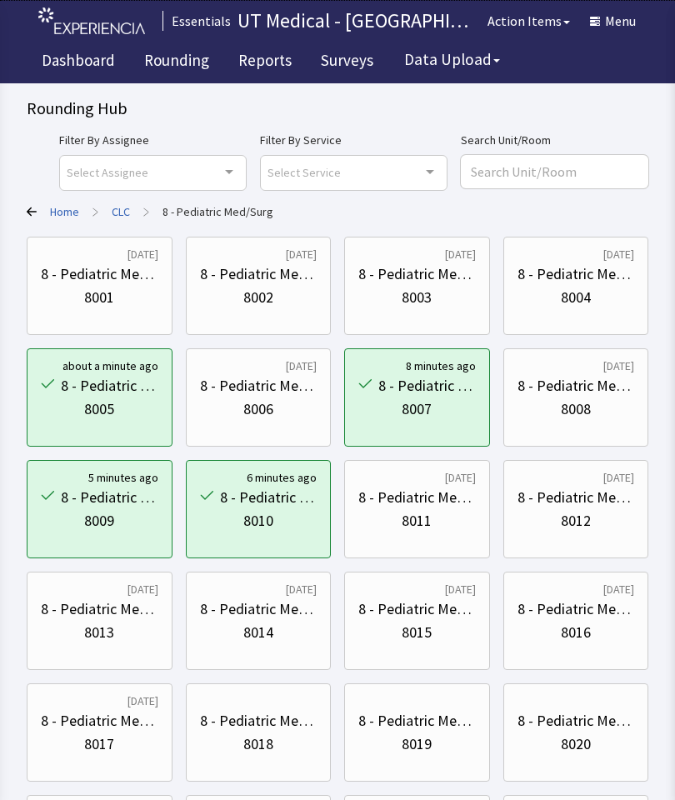
click at [668, 23] on div "Essentials UT Medical - University of Texas Medical Branch Action Items Michell…" at bounding box center [337, 41] width 675 height 83
click at [606, 37] on button "Menu" at bounding box center [613, 20] width 66 height 33
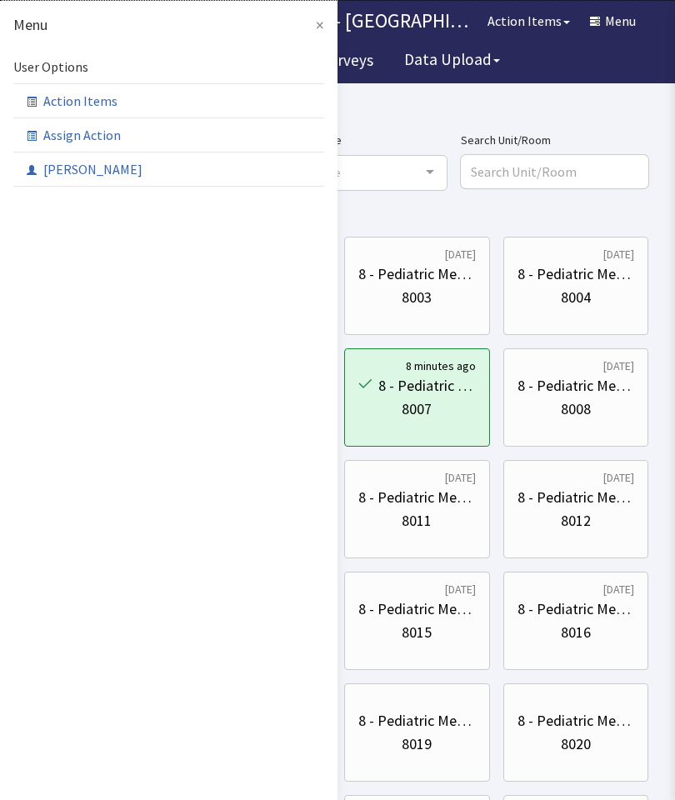
click at [173, 163] on link "[PERSON_NAME]" at bounding box center [168, 169] width 311 height 35
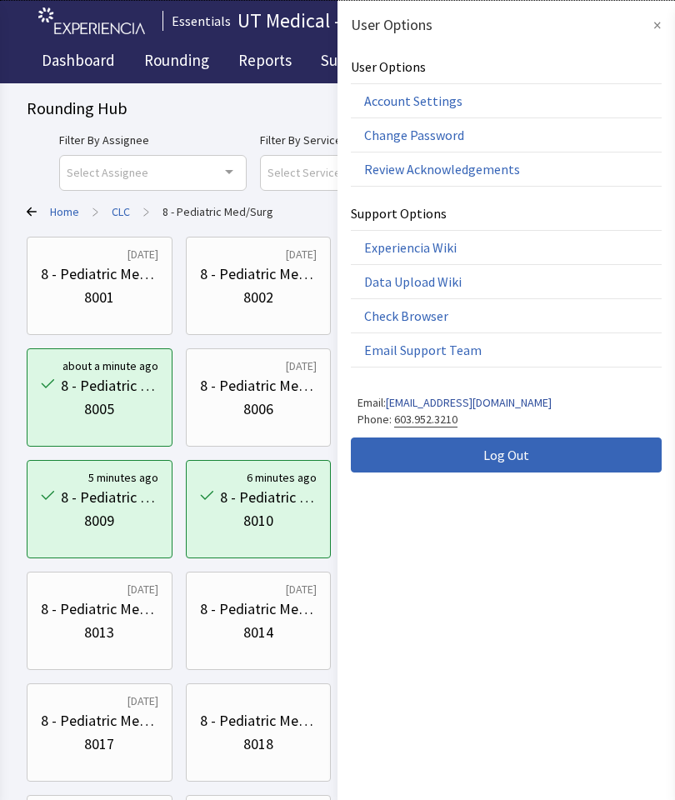
click at [494, 458] on span "Log Out" at bounding box center [506, 455] width 46 height 20
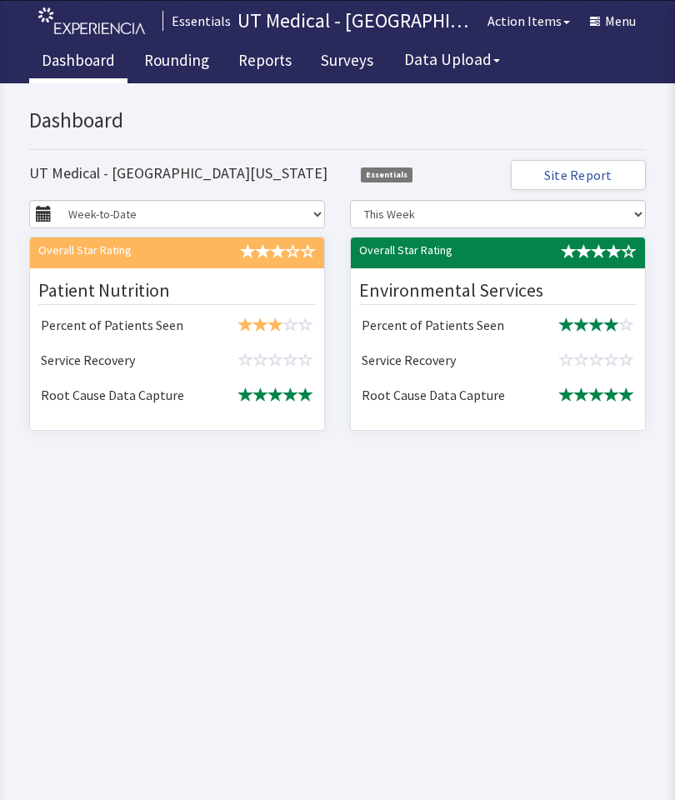
click at [155, 70] on link "Rounding" at bounding box center [177, 63] width 90 height 42
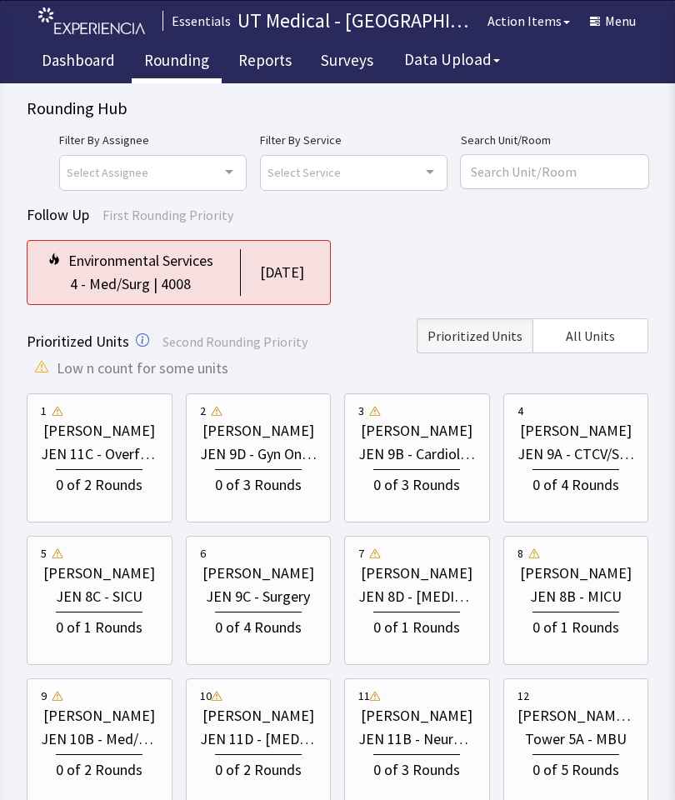
click at [234, 287] on div "Environmental Services 4 - Med/Surg | 4008 [DATE]" at bounding box center [179, 272] width 304 height 65
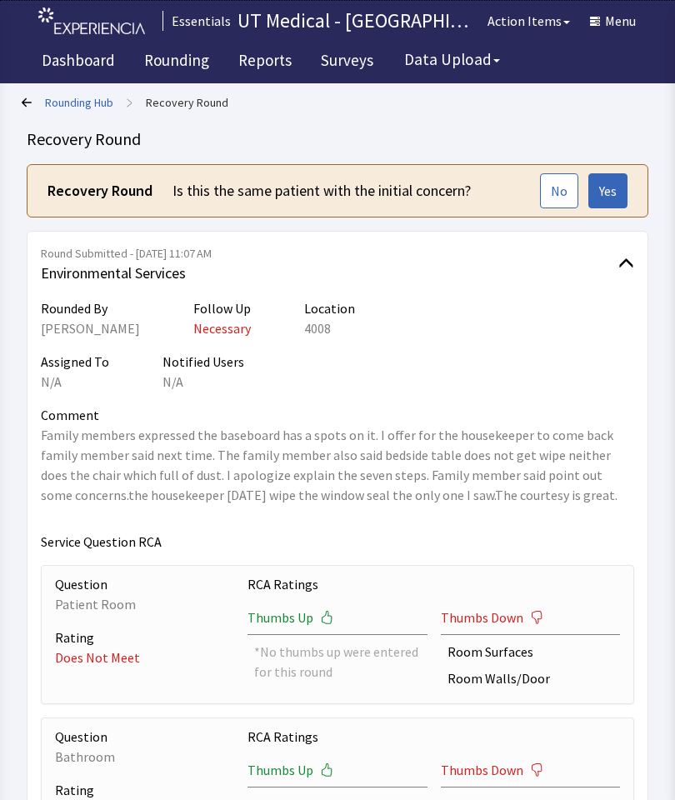
click at [609, 192] on span "Yes" at bounding box center [608, 191] width 18 height 20
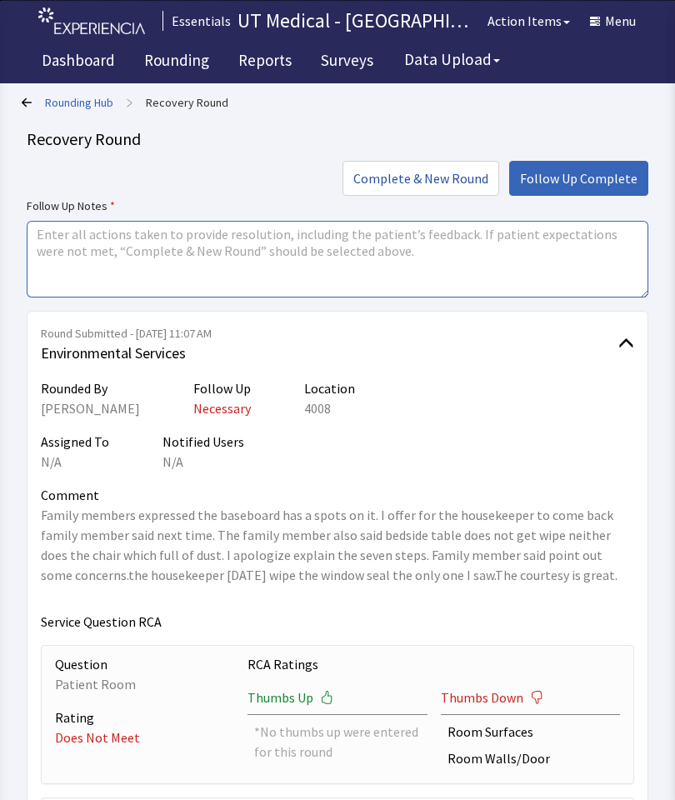
click at [315, 257] on textarea at bounding box center [338, 259] width 622 height 77
type textarea "D"
type textarea "F"
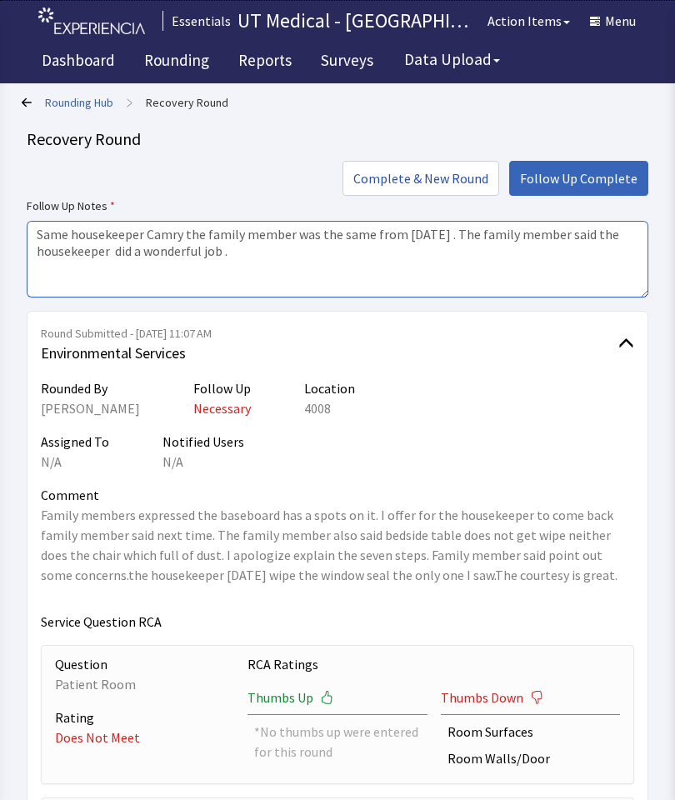
type textarea "Same housekeeper Camry the family member was the same from yesterday . The fami…"
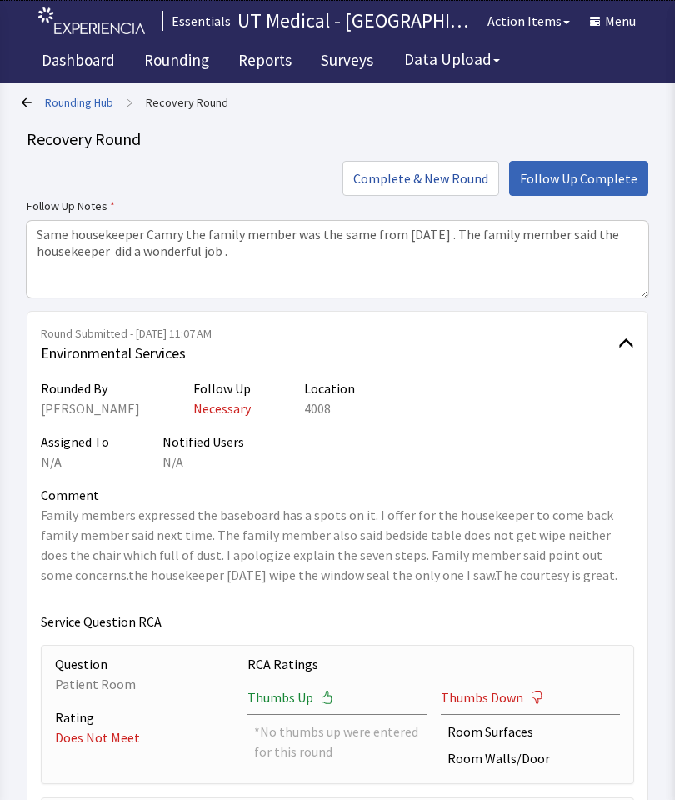
click at [602, 178] on span "Follow Up Complete" at bounding box center [579, 178] width 118 height 20
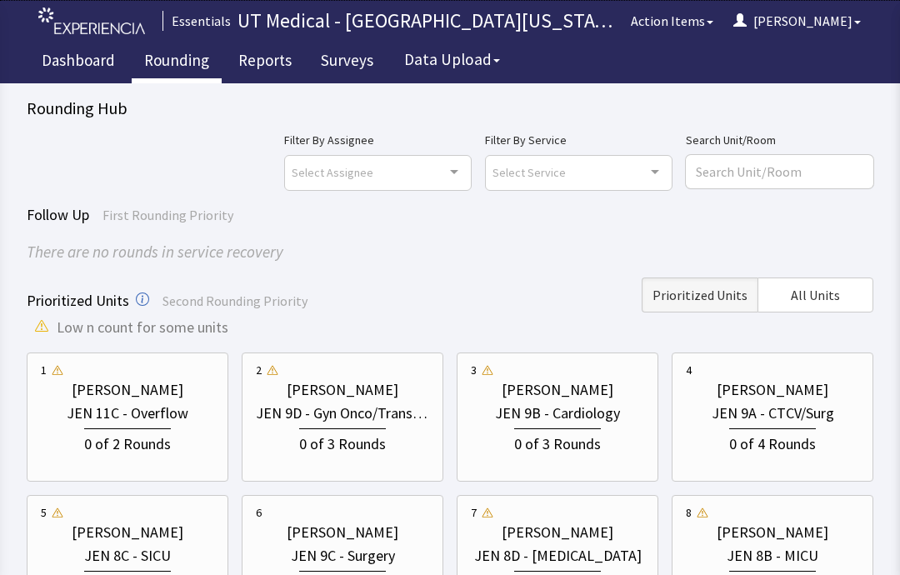
click at [674, 292] on span "All Units" at bounding box center [815, 295] width 49 height 20
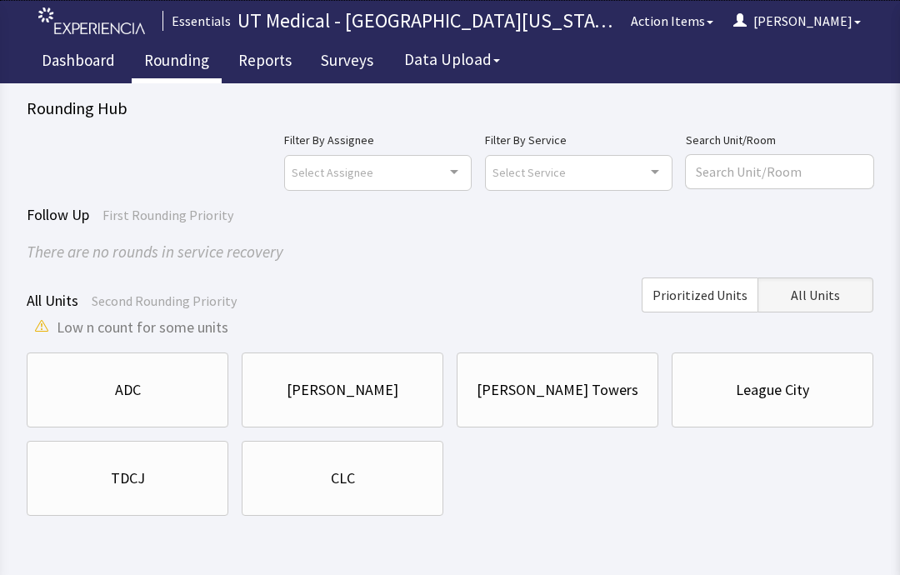
click at [393, 482] on div "CLC" at bounding box center [342, 478] width 173 height 23
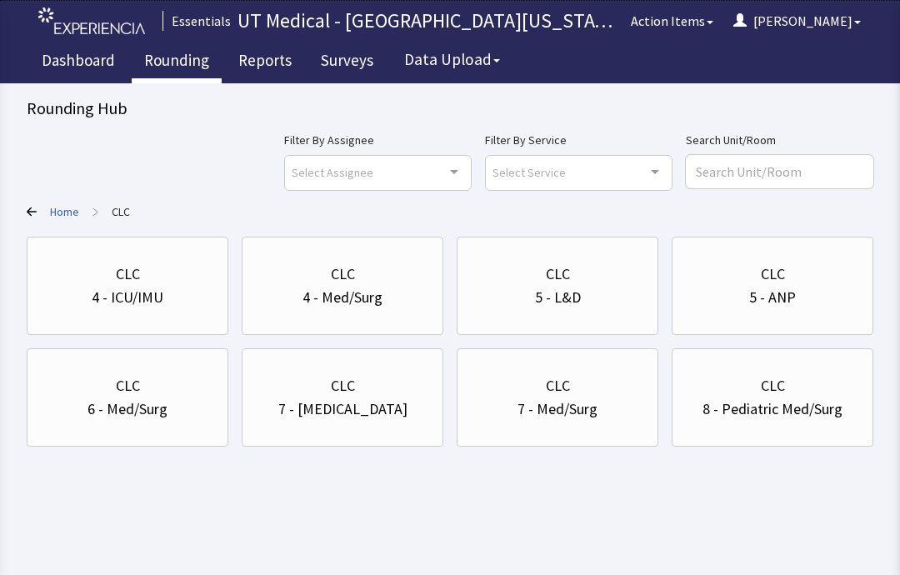
click at [401, 295] on div "4 - Med/Surg" at bounding box center [342, 297] width 173 height 23
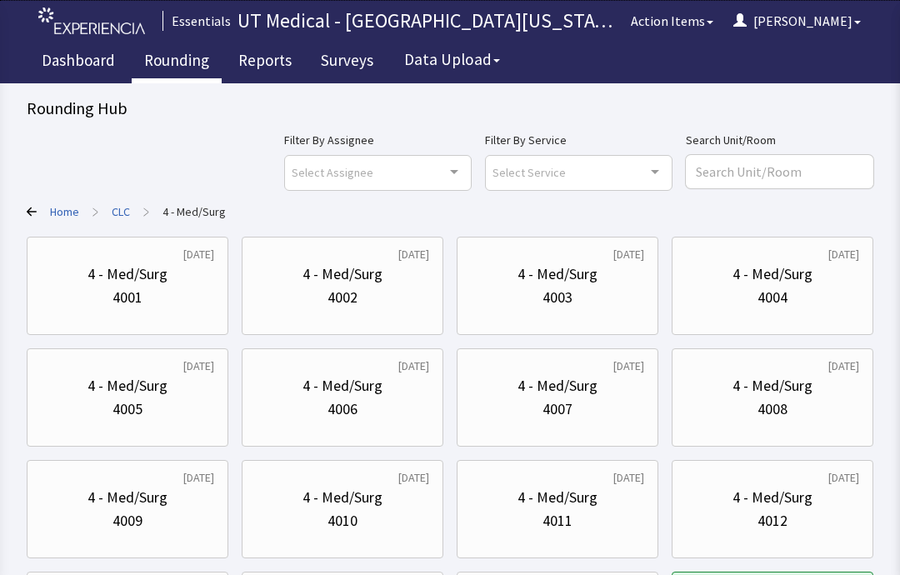
click at [608, 528] on div "4011" at bounding box center [557, 520] width 173 height 23
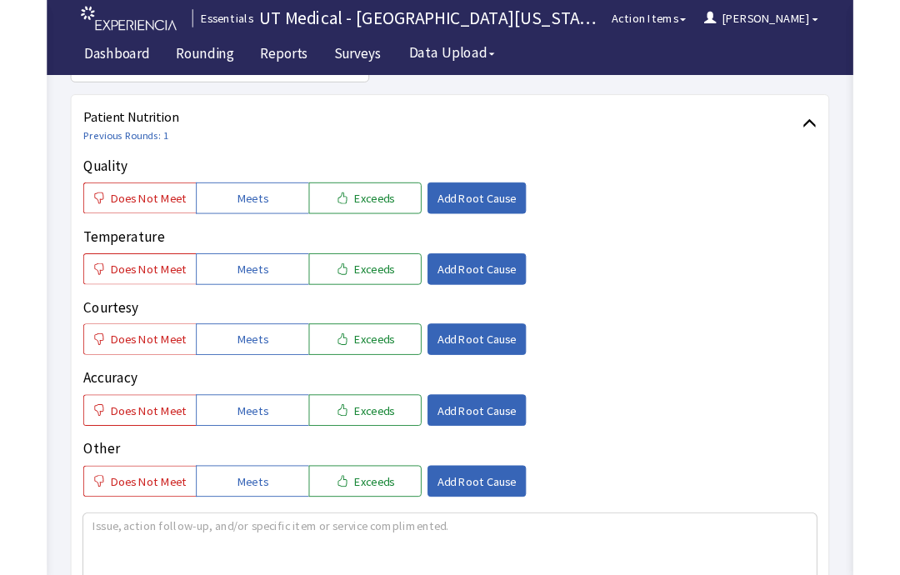
scroll to position [258, 0]
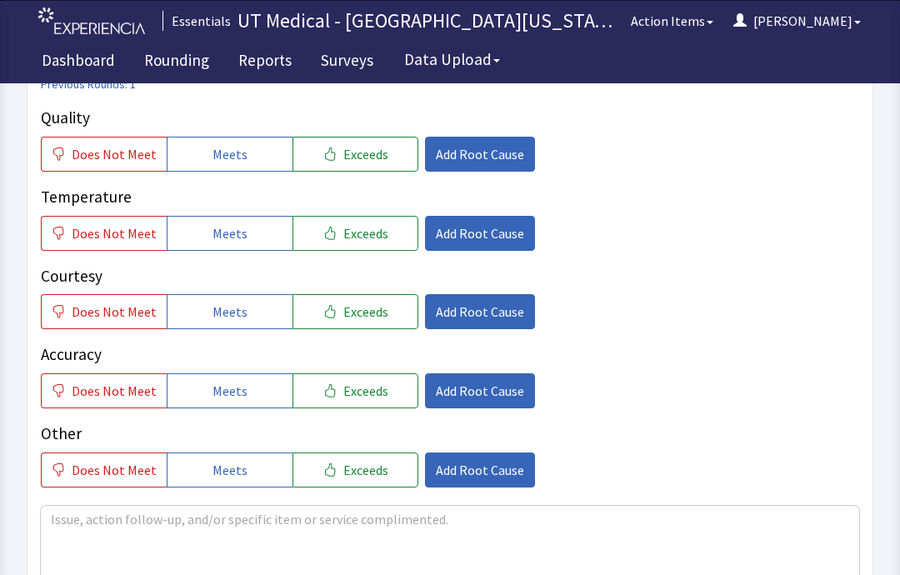
click at [236, 231] on span "Meets" at bounding box center [230, 233] width 35 height 20
click at [233, 319] on span "Meets" at bounding box center [230, 312] width 35 height 20
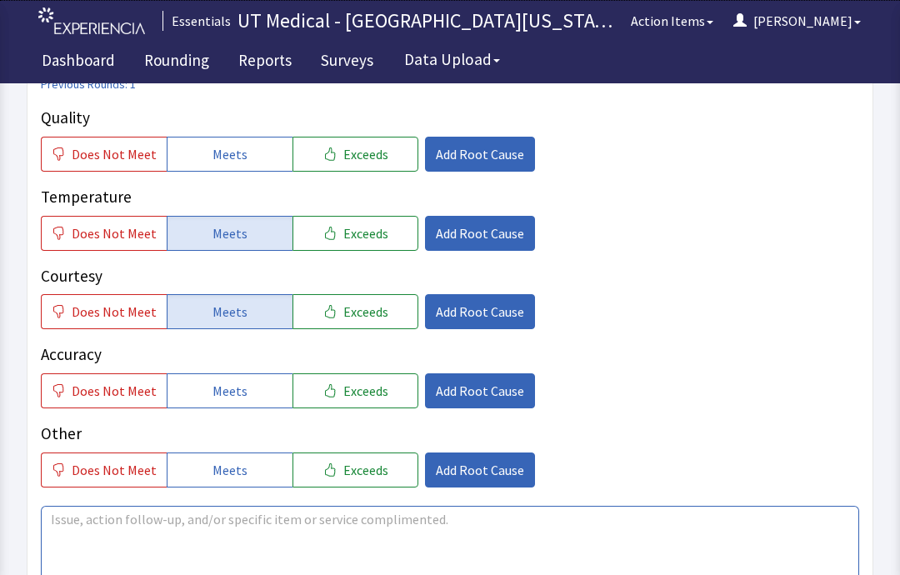
click at [358, 533] on textarea at bounding box center [450, 544] width 818 height 77
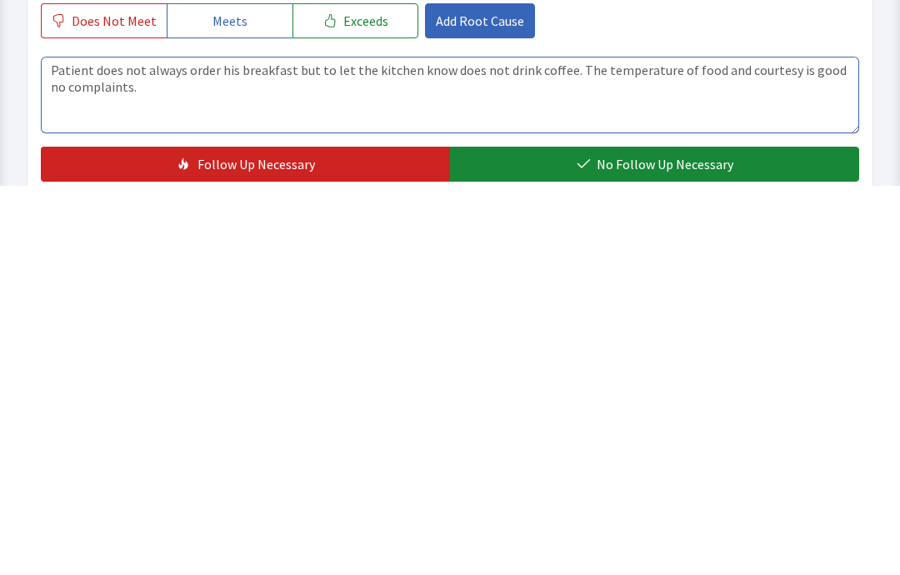
type textarea "Patient does not always order his breakfast but to let the kitchen know does no…"
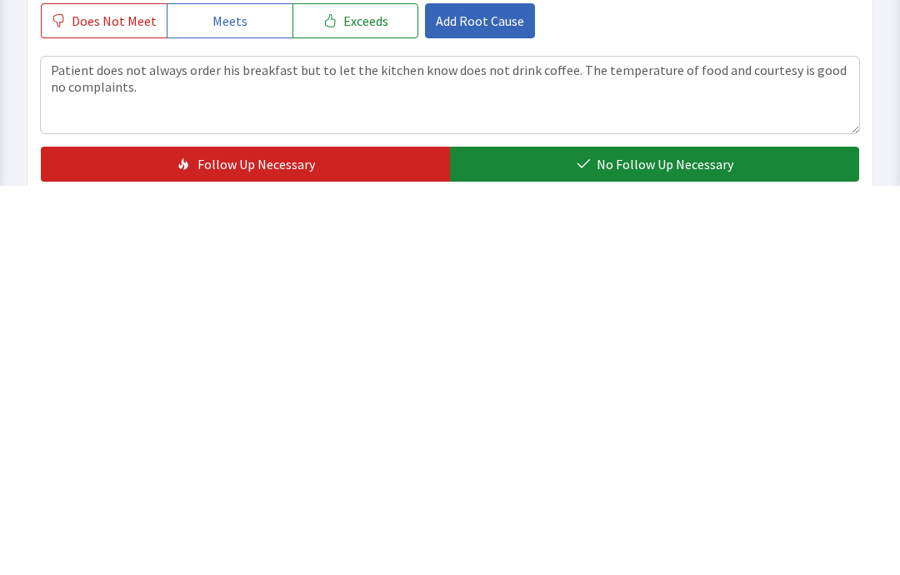
click at [625, 543] on span "No Follow Up Necessary" at bounding box center [665, 553] width 137 height 20
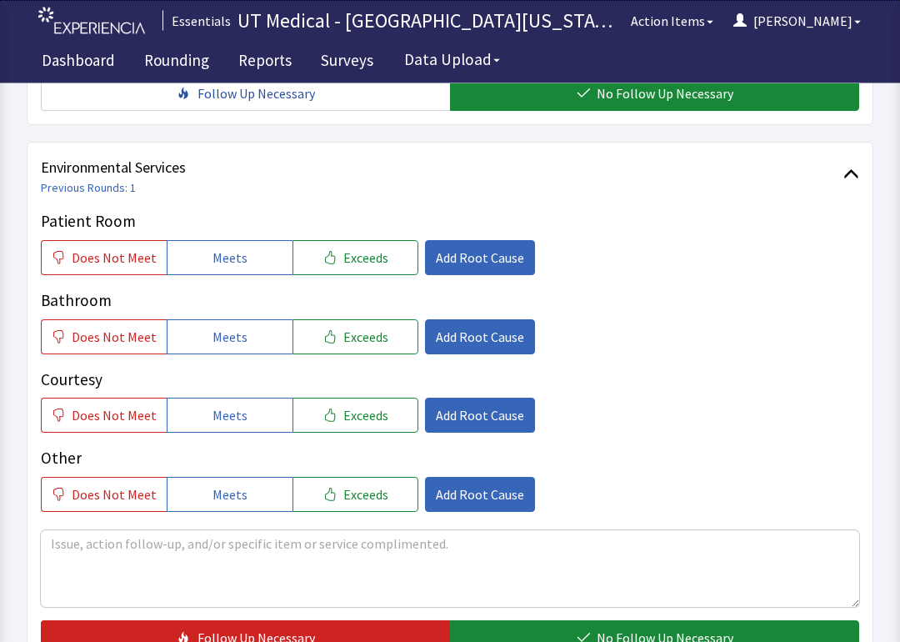
click at [257, 257] on button "Meets" at bounding box center [230, 258] width 126 height 35
click at [251, 347] on button "Meets" at bounding box center [230, 336] width 126 height 35
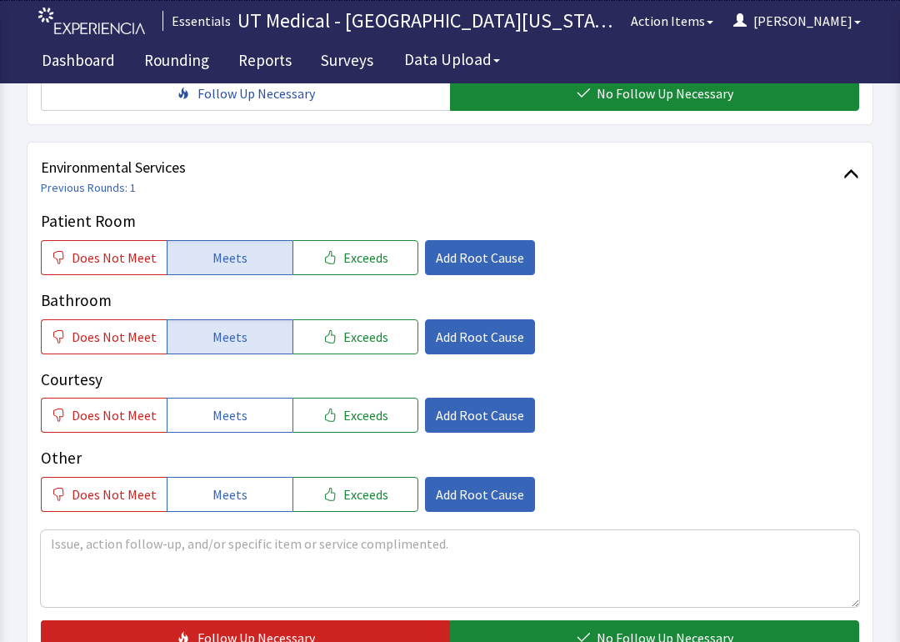
click at [248, 415] on button "Meets" at bounding box center [230, 415] width 126 height 35
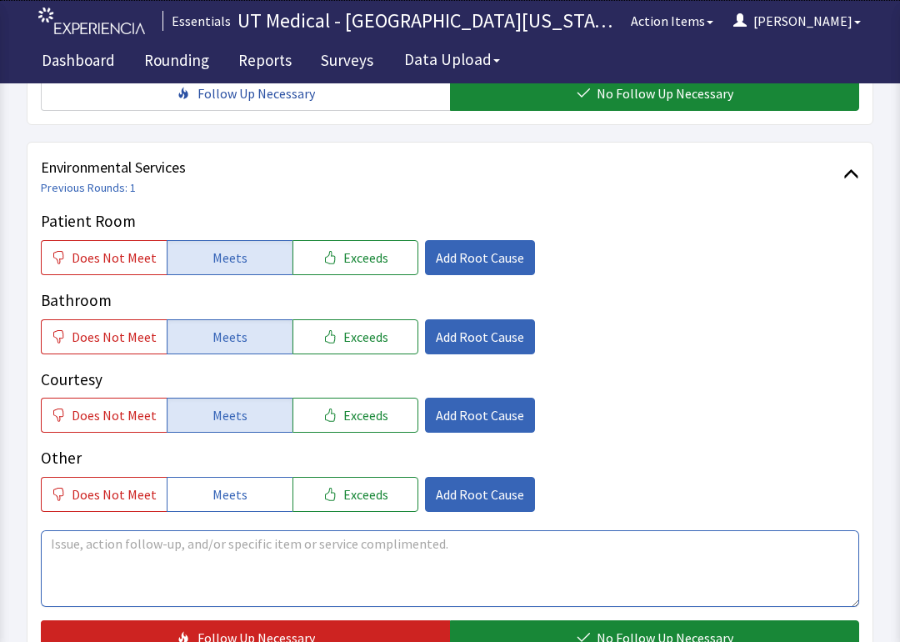
click at [309, 566] on textarea at bounding box center [450, 568] width 818 height 77
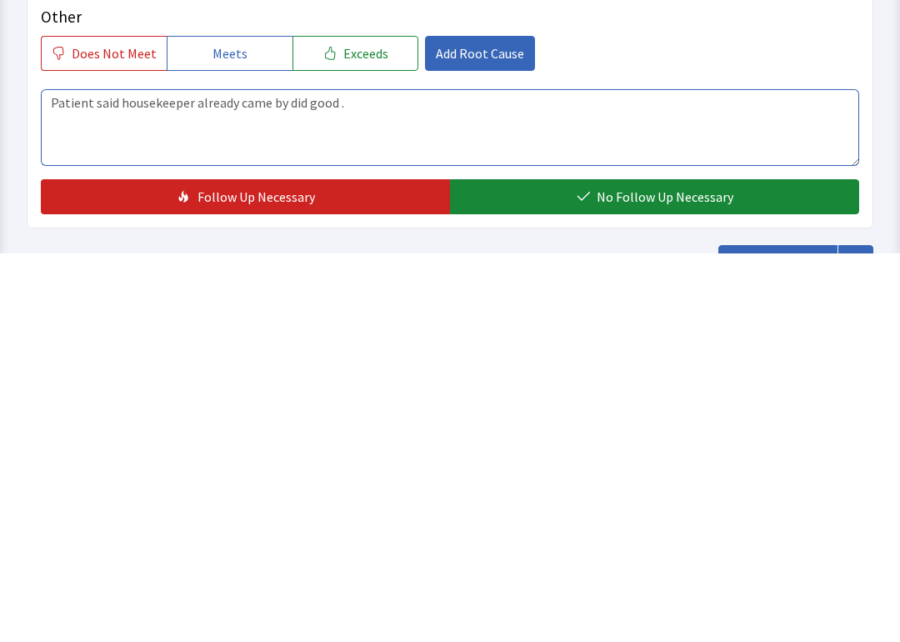
type textarea "Patient said housekeeper already came by did good ."
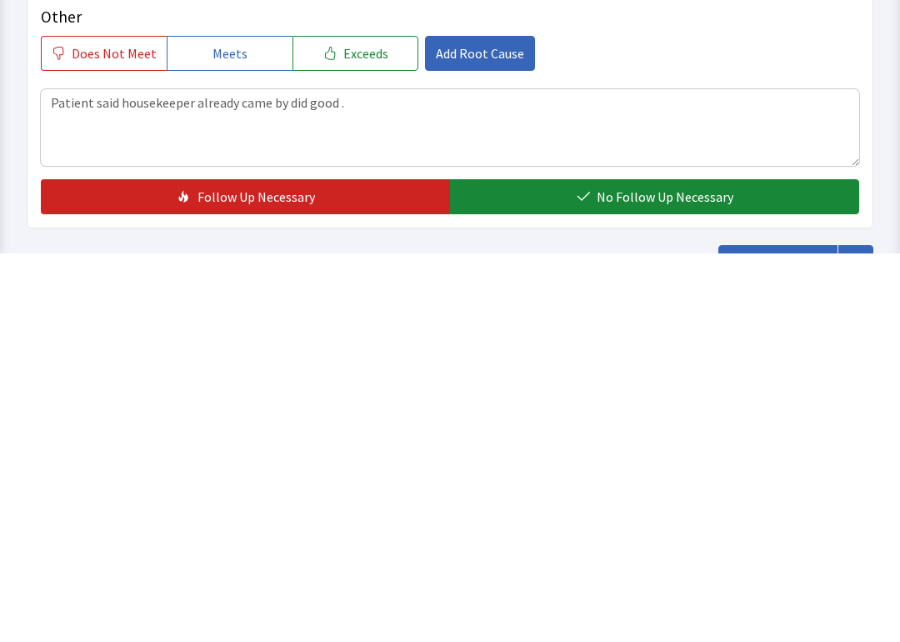
click at [634, 574] on span "No Follow Up Necessary" at bounding box center [665, 586] width 137 height 20
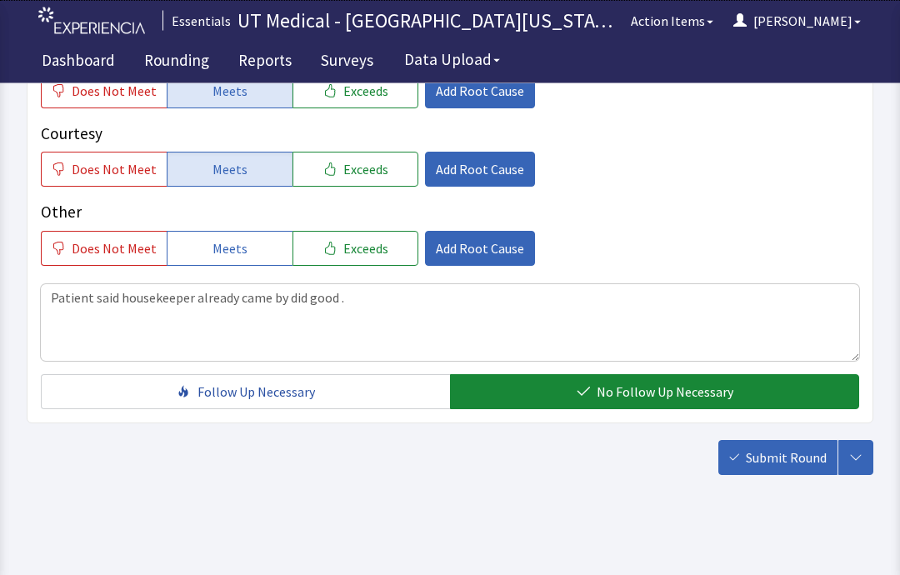
scroll to position [1034, 0]
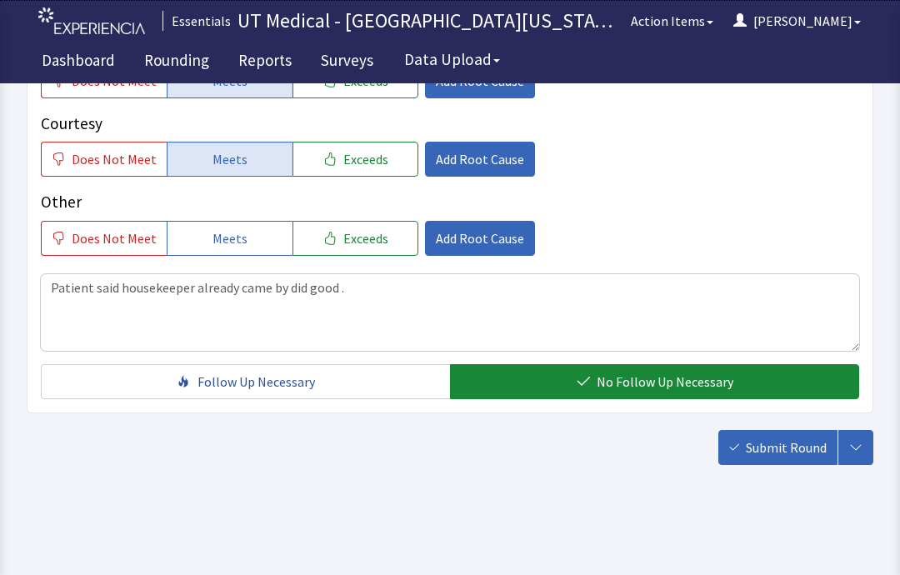
click at [777, 454] on span "Submit Round" at bounding box center [786, 448] width 81 height 20
